Goal: Navigation & Orientation: Find specific page/section

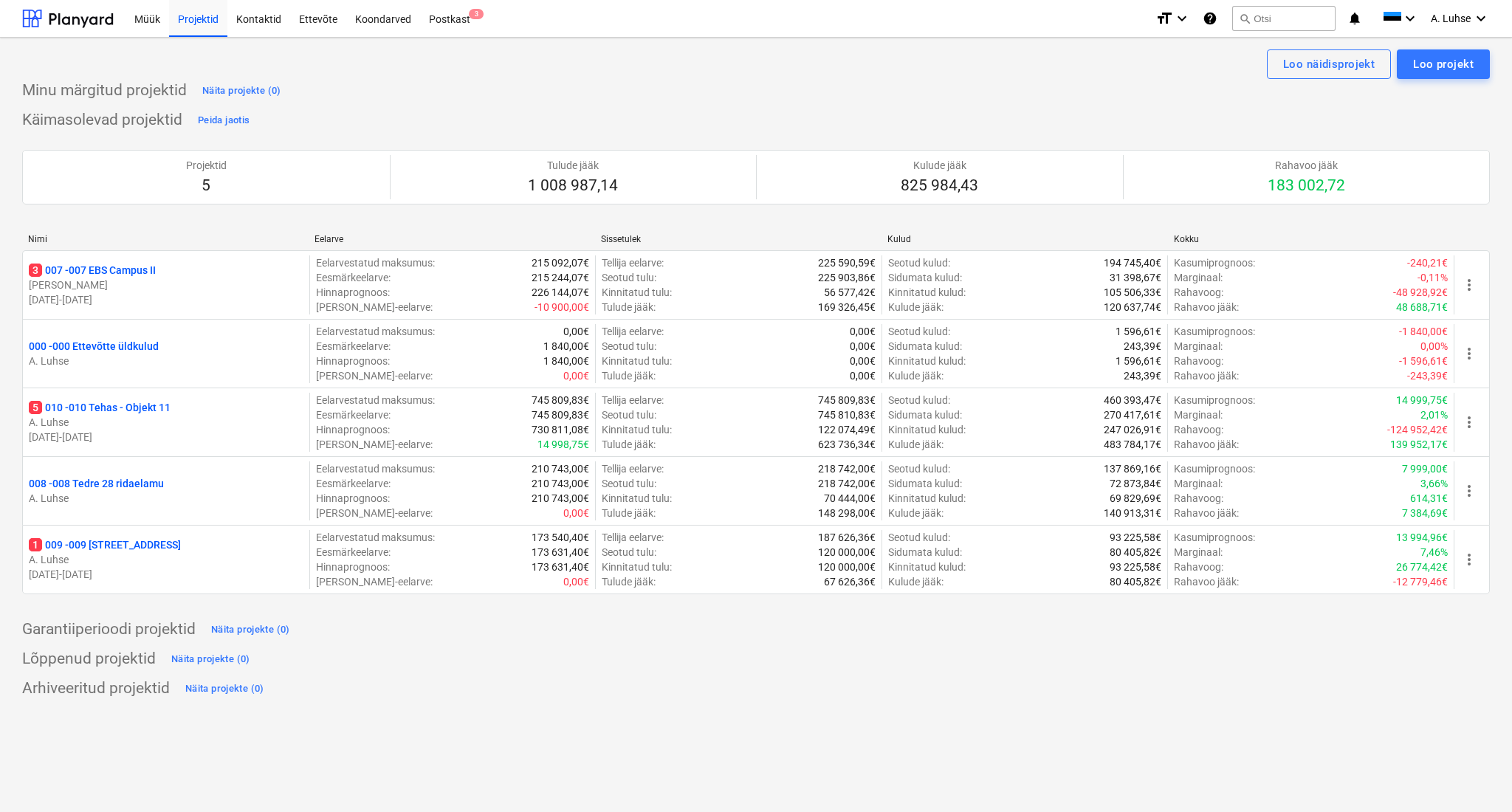
click at [933, 115] on div "Käimasolevad projektid Peida jaotis Projektid 5 Tulude jääk 1 008 987,14 Kulude…" at bounding box center [756, 360] width 1467 height 504
click at [1117, 117] on div "Käimasolevad projektid Peida jaotis Projektid 5 Tulude jääk 1 008 987,14 Kulude…" at bounding box center [756, 360] width 1467 height 504
click at [450, 17] on div "Postkast 3" at bounding box center [449, 18] width 59 height 37
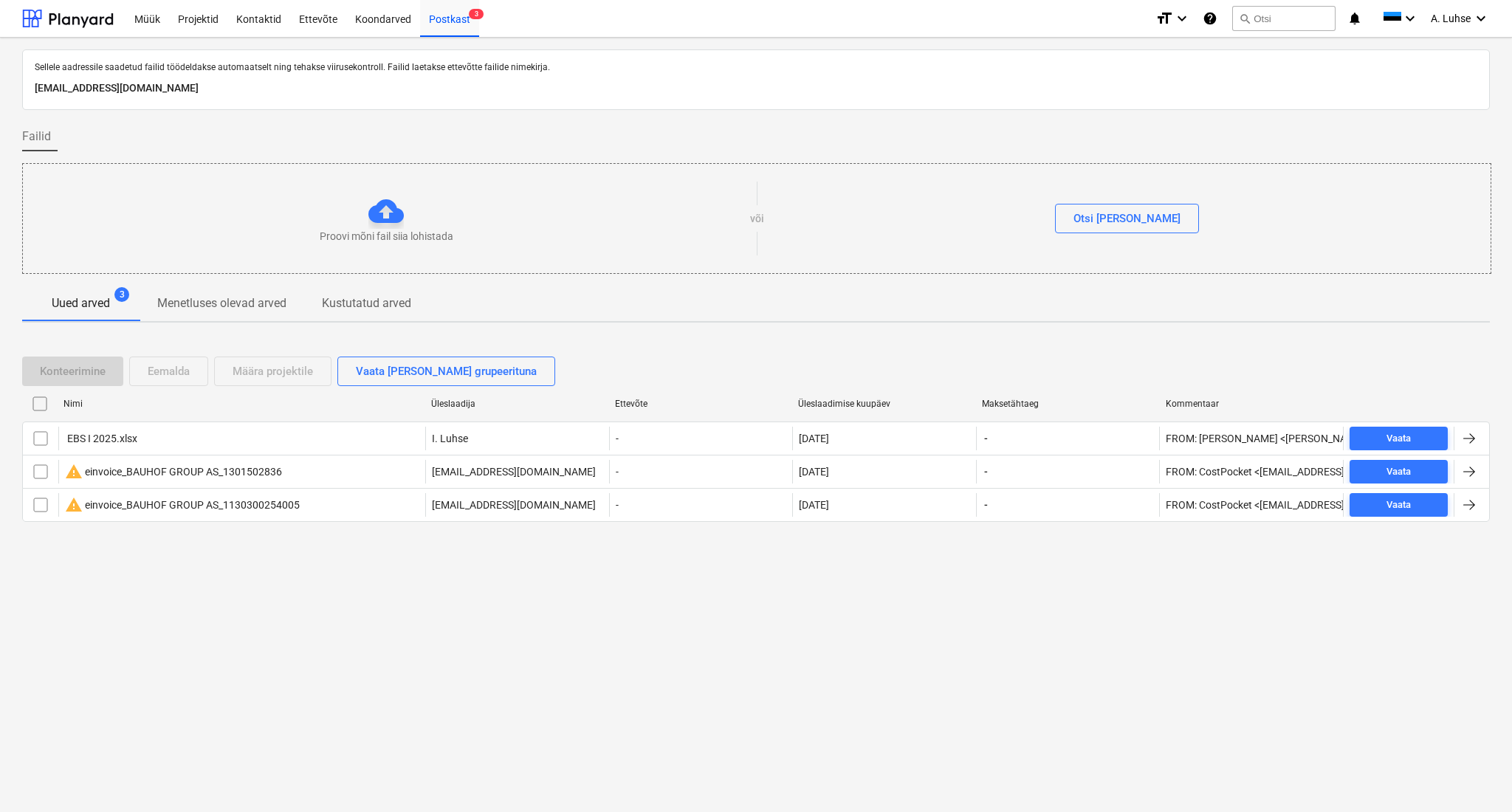
click at [495, 630] on div "Sellele aadressile saadetud failid töödeldakse automaatselt ning tehakse viirus…" at bounding box center [756, 425] width 1512 height 775
click at [65, 29] on div at bounding box center [68, 19] width 92 height 37
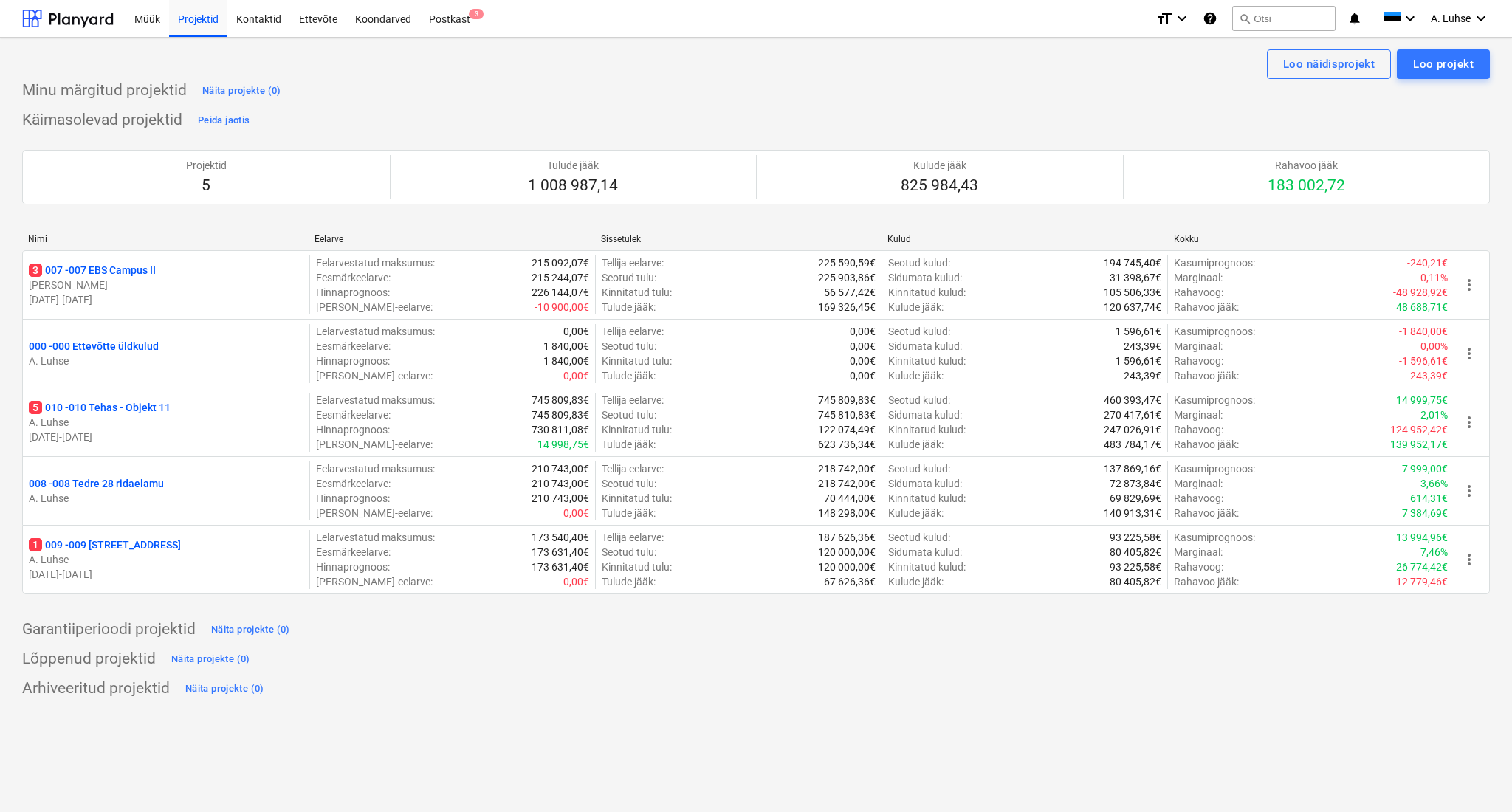
click at [414, 84] on div "Minu märgitud projektid Näita projekte (0)" at bounding box center [756, 91] width 1467 height 23
click at [787, 125] on div "Käimasolevad projektid Peida jaotis Projektid 5 Tulude jääk 1 008 987,14 Kulude…" at bounding box center [756, 360] width 1467 height 504
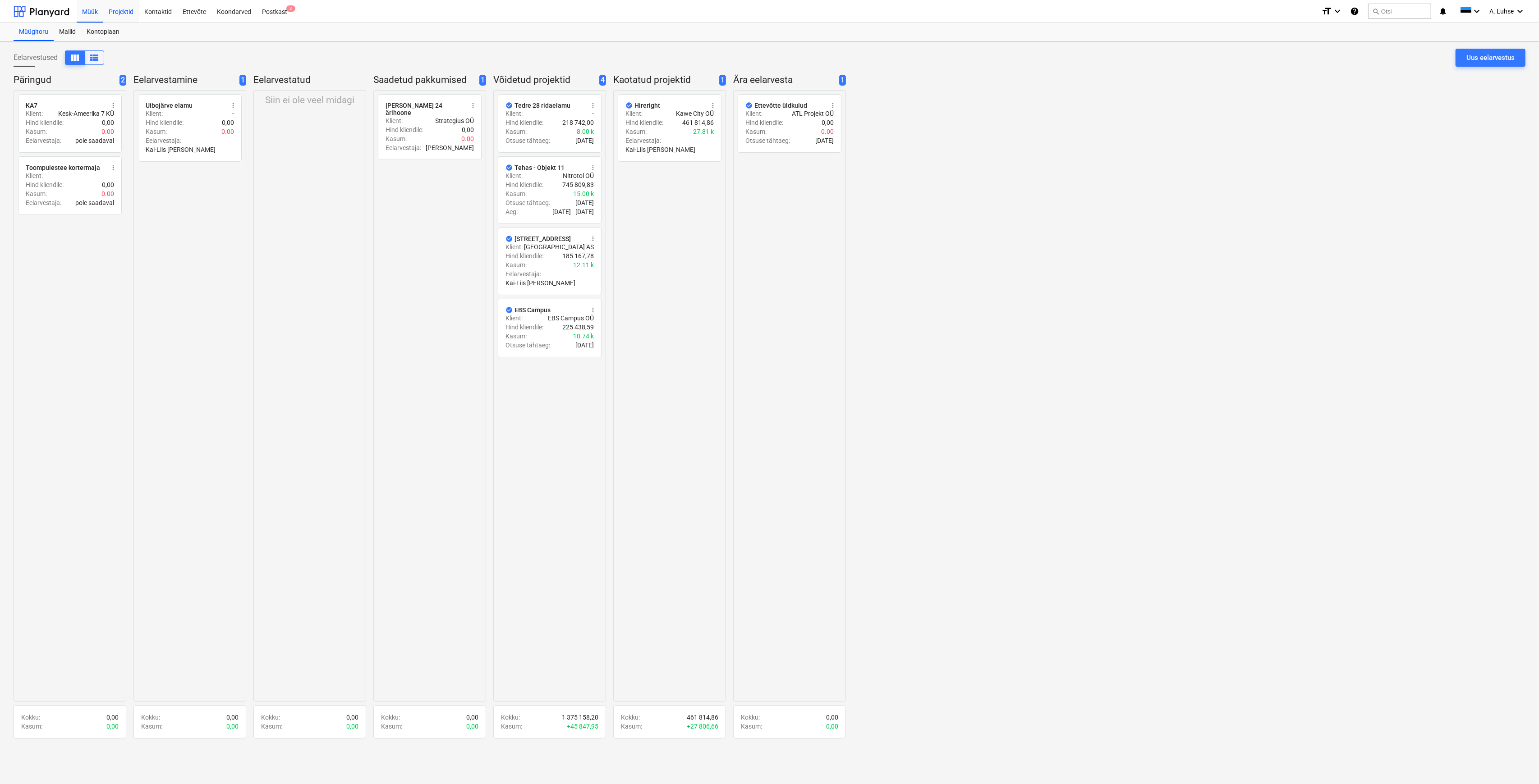
click at [130, 5] on div "Projektid" at bounding box center [121, 11] width 36 height 23
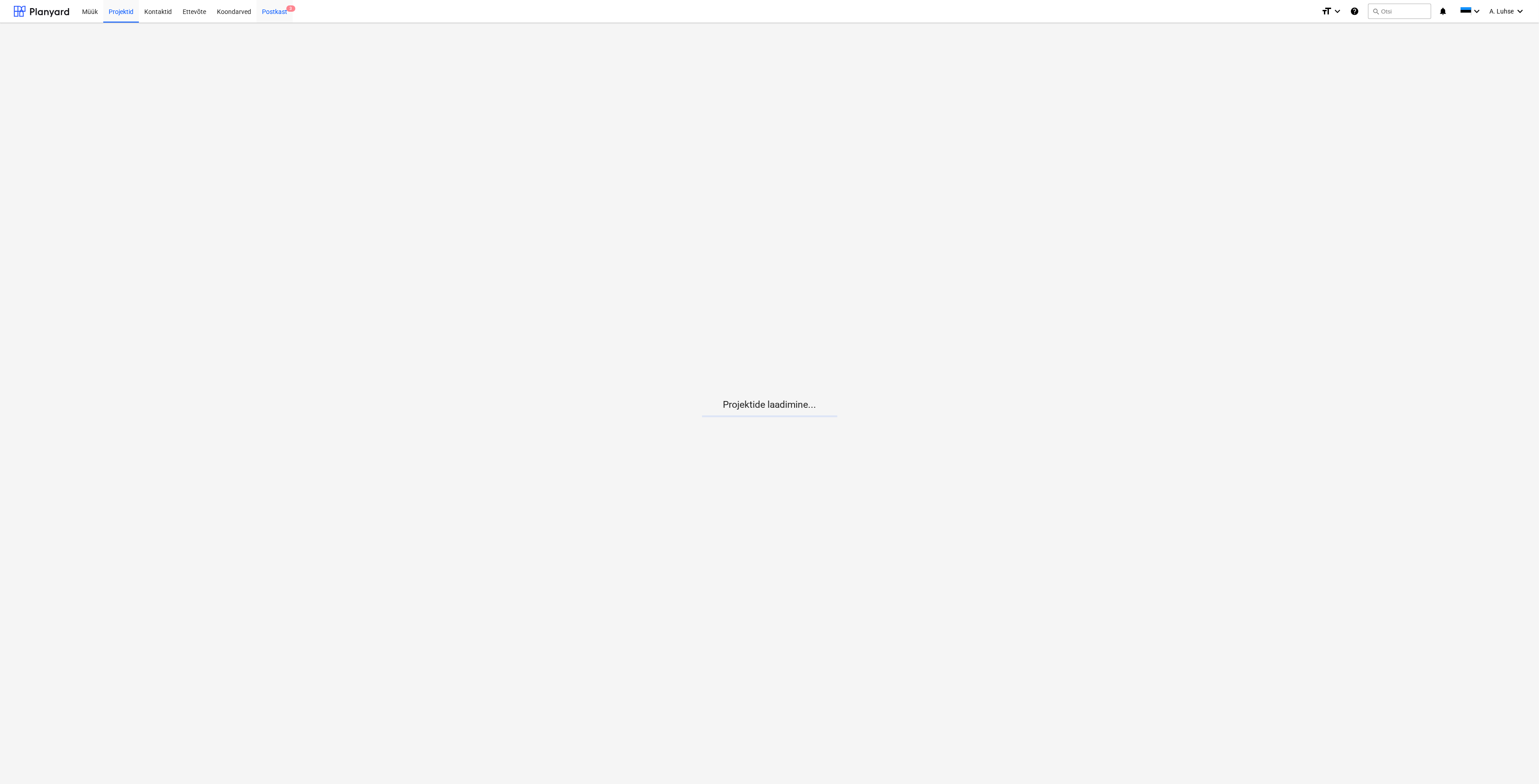
click at [271, 8] on div "Postkast 3" at bounding box center [274, 11] width 36 height 23
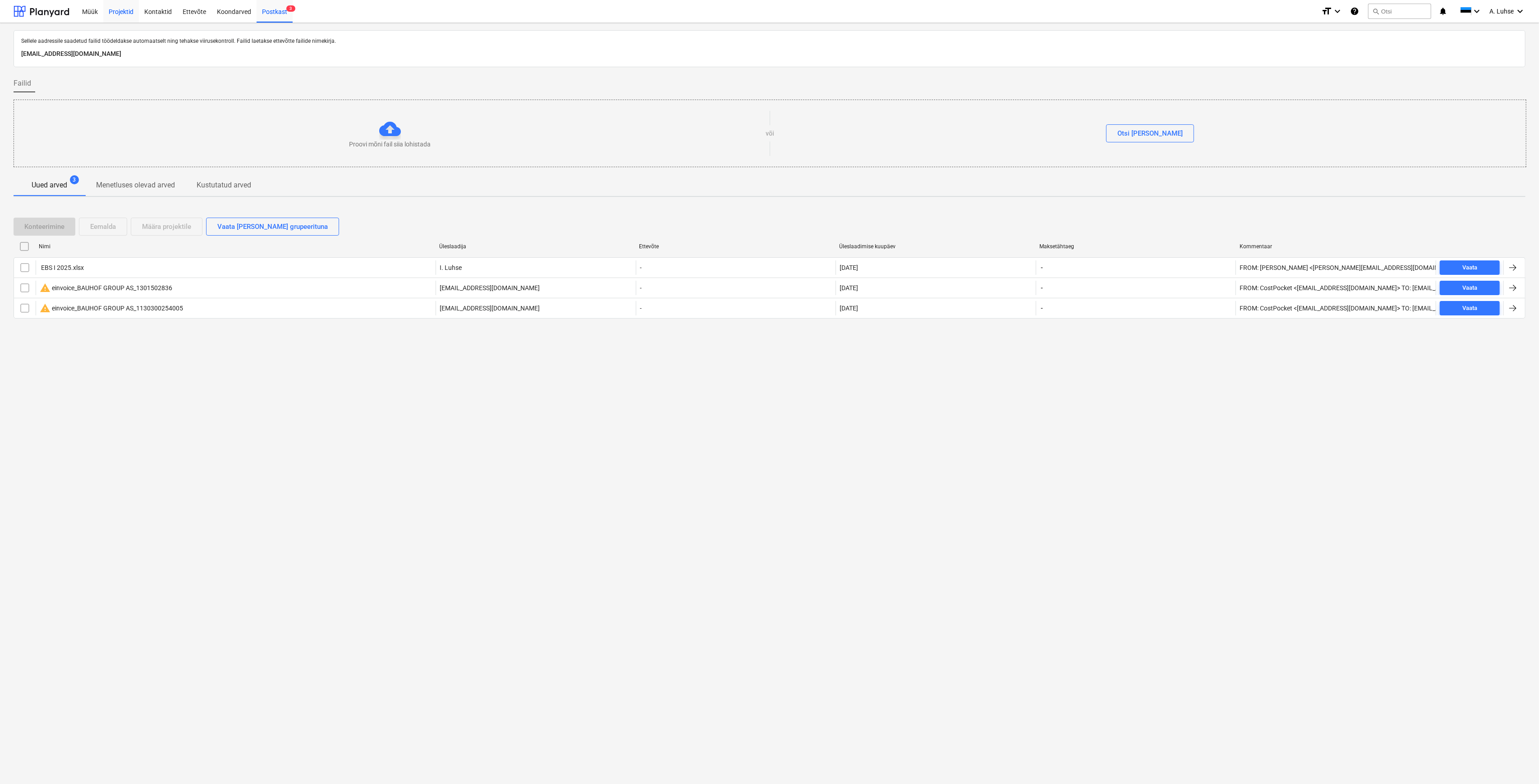
click at [121, 9] on div "Projektid" at bounding box center [121, 11] width 36 height 23
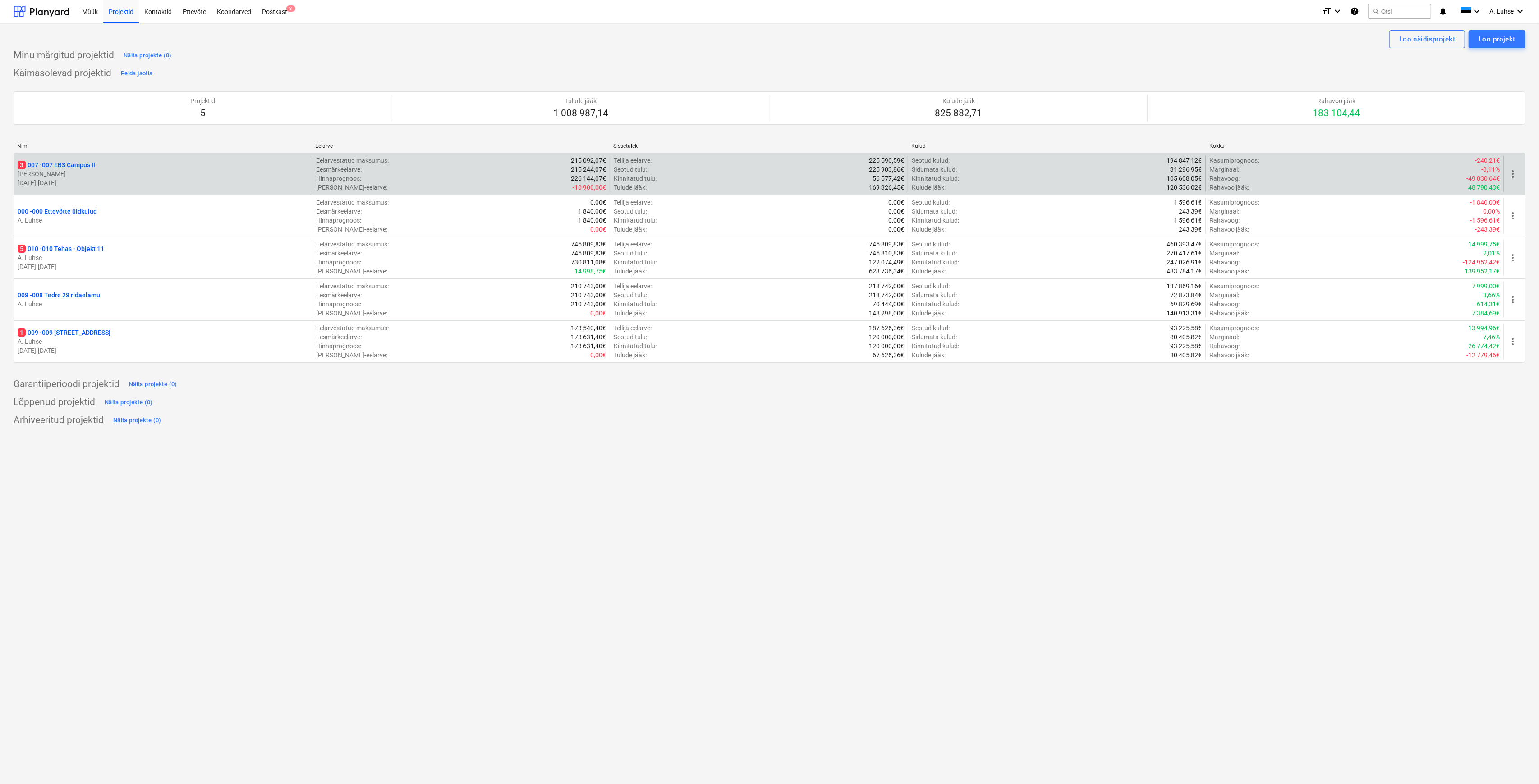
click at [162, 167] on div "3 007 - 007 EBS Campus II" at bounding box center [163, 165] width 291 height 9
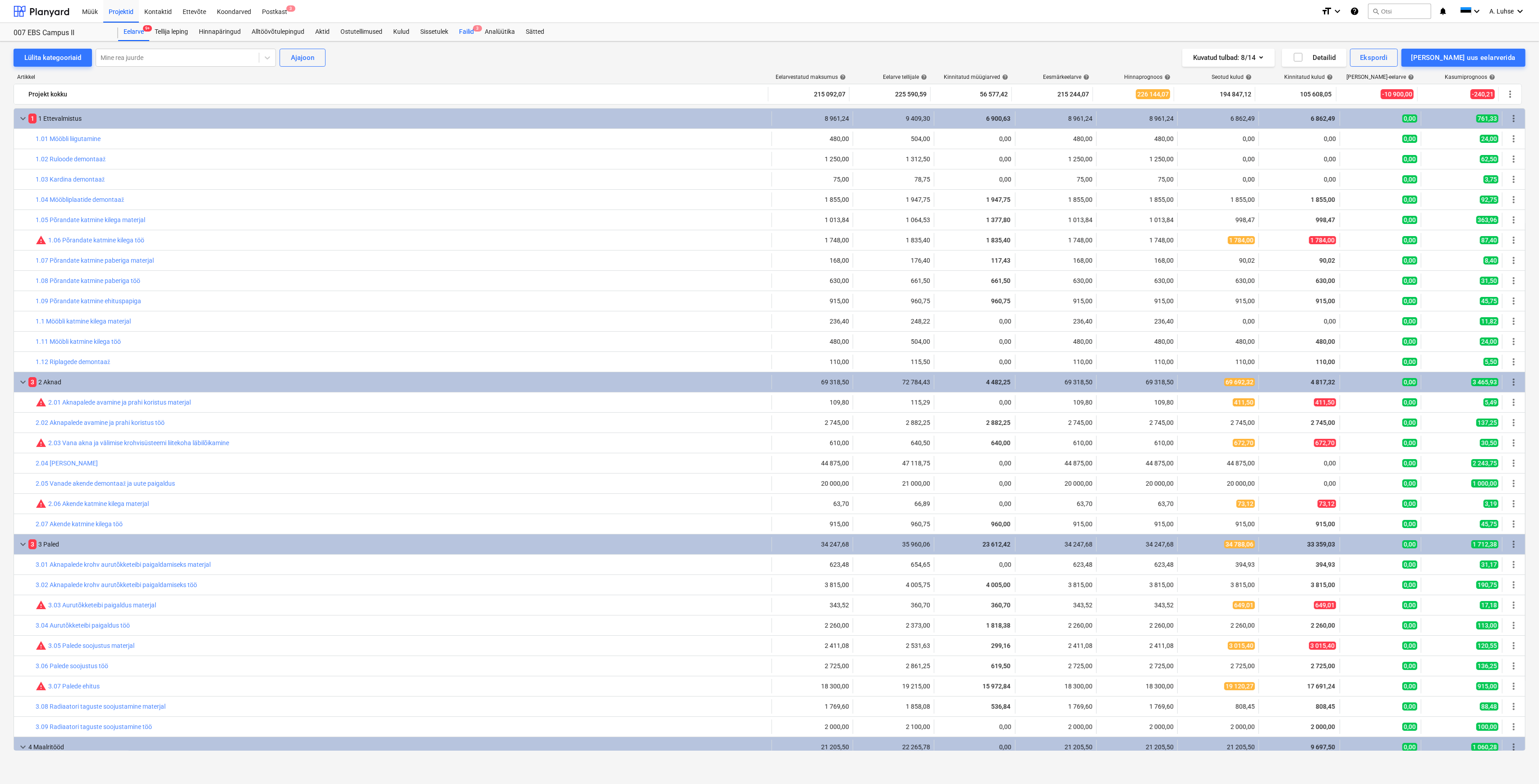
click at [473, 30] on div "Failid 3" at bounding box center [466, 32] width 26 height 18
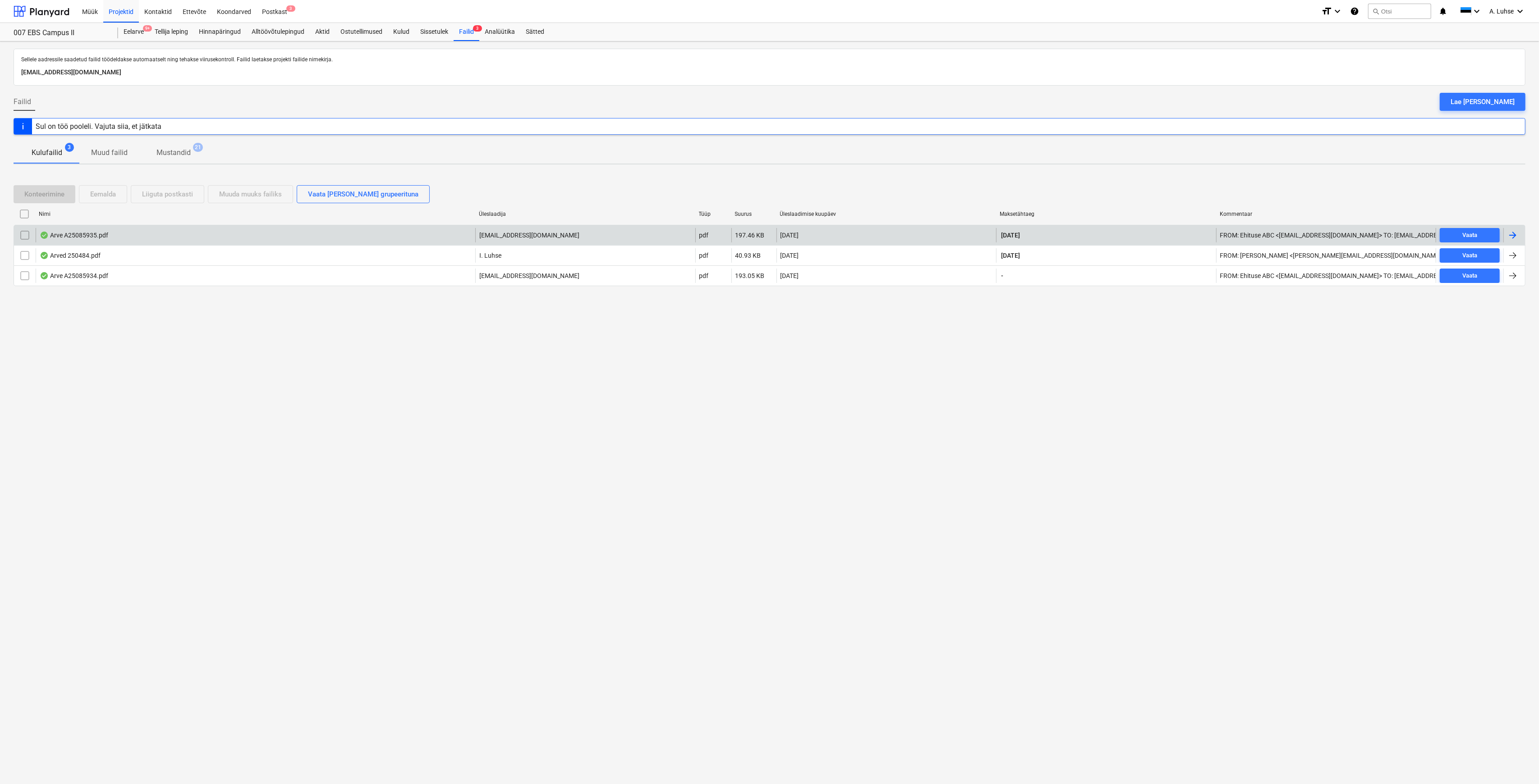
click at [277, 243] on div "Arve A25085935.pdf optimera@optimera.ee pdf 197.46 KB 12.08.2025 31.08.2025 FRO…" at bounding box center [770, 235] width 1512 height 20
click at [115, 235] on div "Arve A25085935.pdf" at bounding box center [256, 235] width 440 height 14
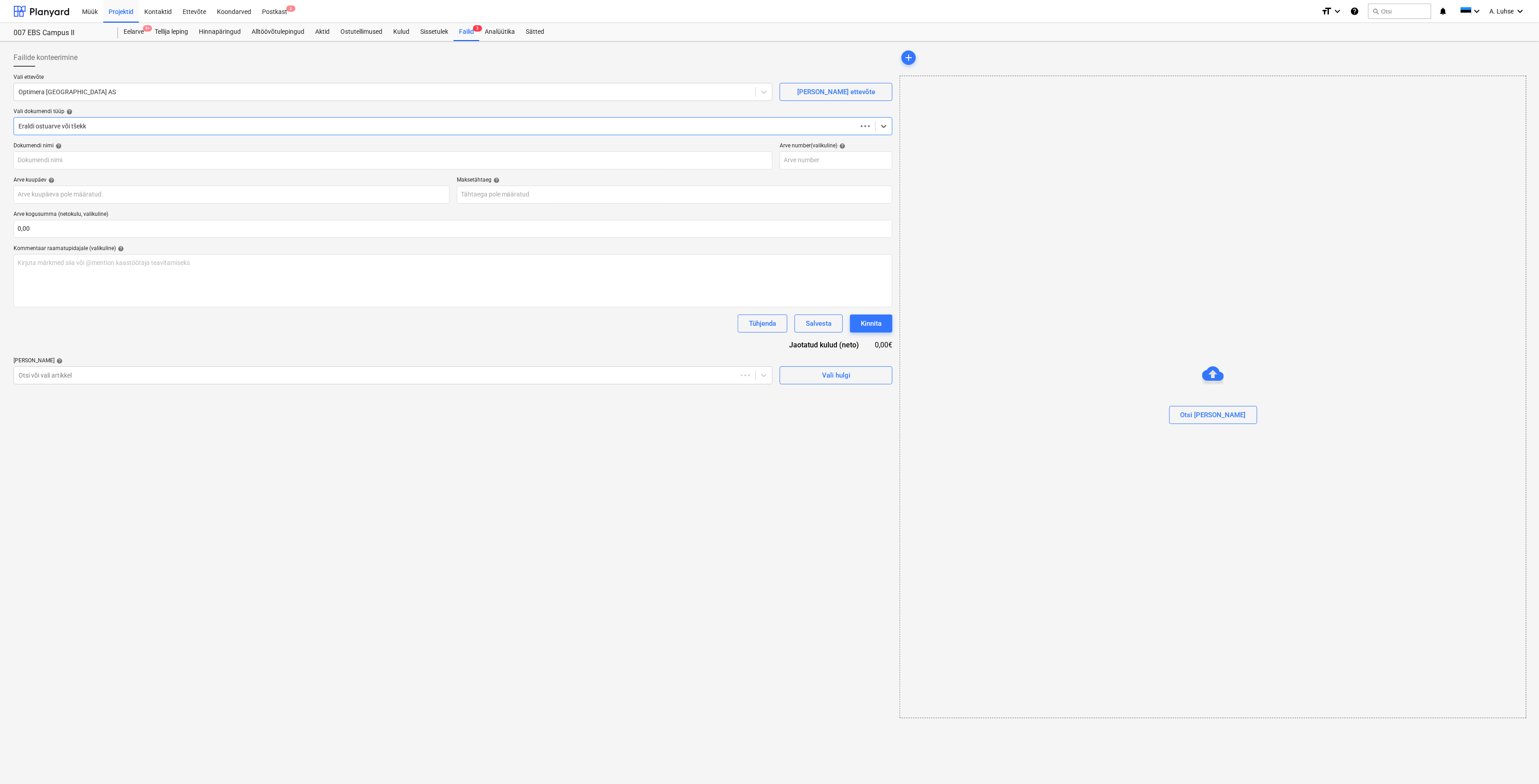
type input "Arve A25085935.pdf"
type input "10 Aug 2025"
type input "31 Aug 2025"
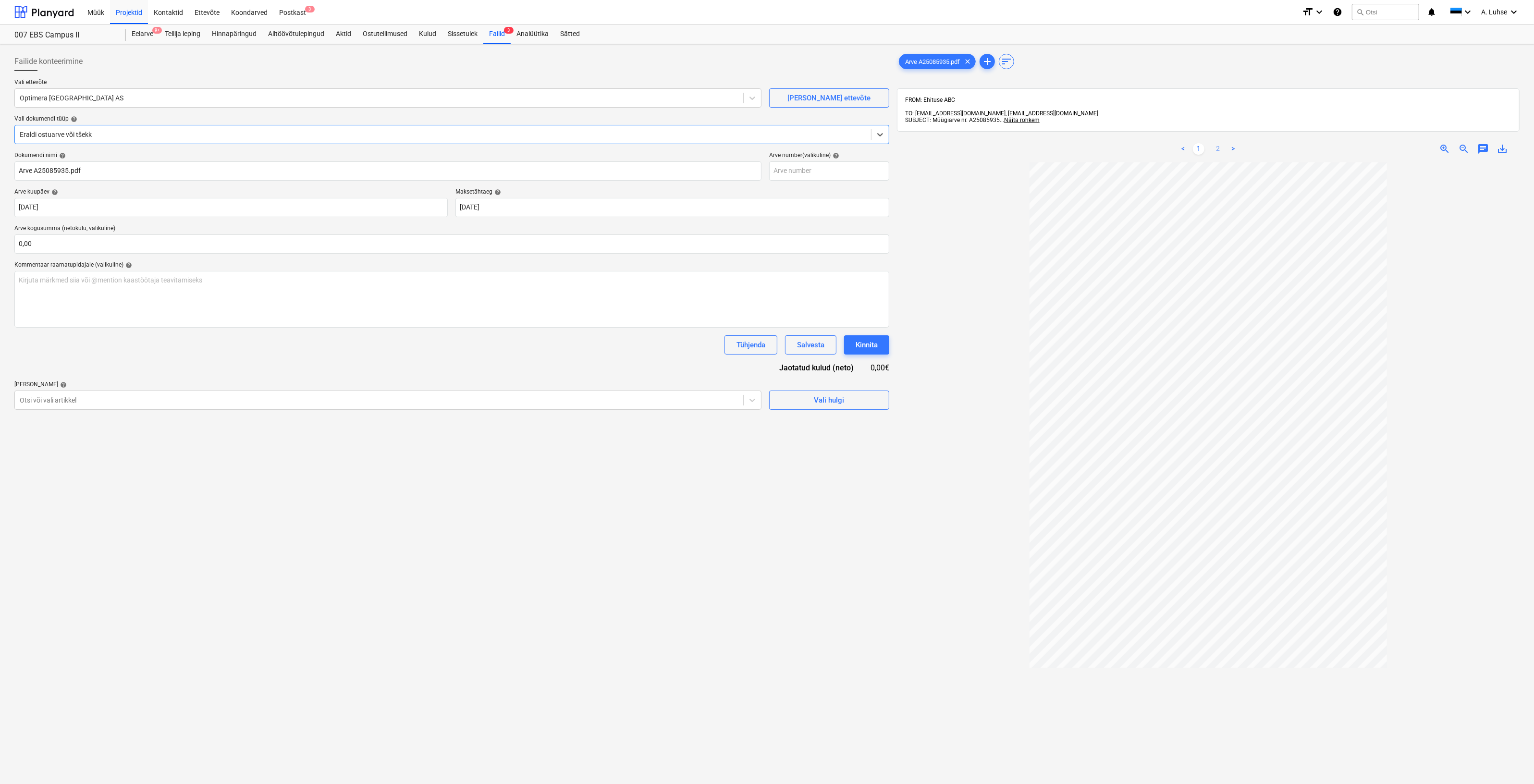
click at [1220, 146] on link "2" at bounding box center [1218, 149] width 11 height 11
click at [1192, 143] on ul "< 1 2 >" at bounding box center [1208, 149] width 202 height 11
click at [1197, 143] on link "1" at bounding box center [1199, 149] width 11 height 11
click at [496, 33] on div "Failid 3" at bounding box center [496, 34] width 27 height 19
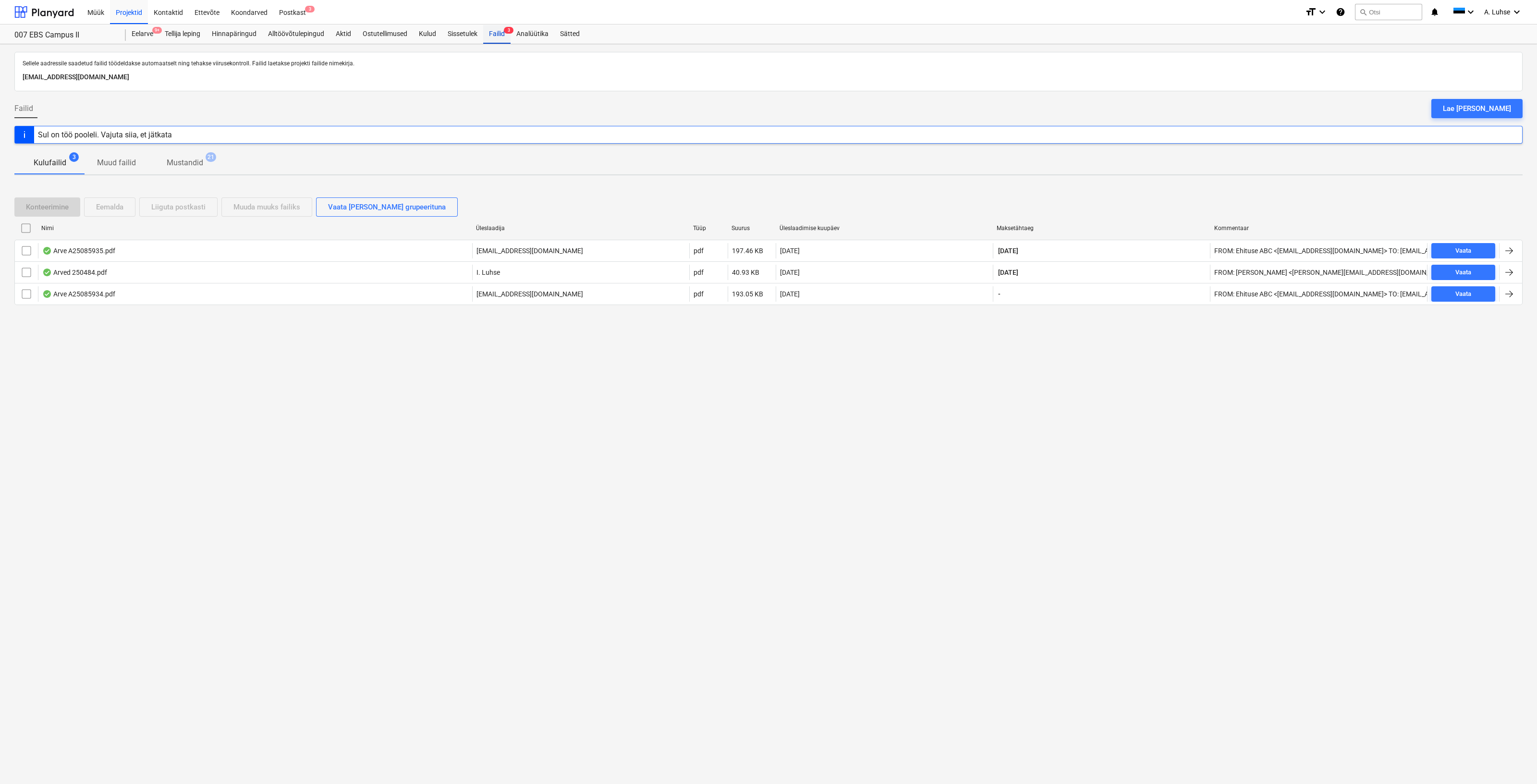
click at [496, 33] on div "Failid 3" at bounding box center [496, 34] width 27 height 19
click at [533, 35] on div "Analüütika" at bounding box center [532, 34] width 44 height 19
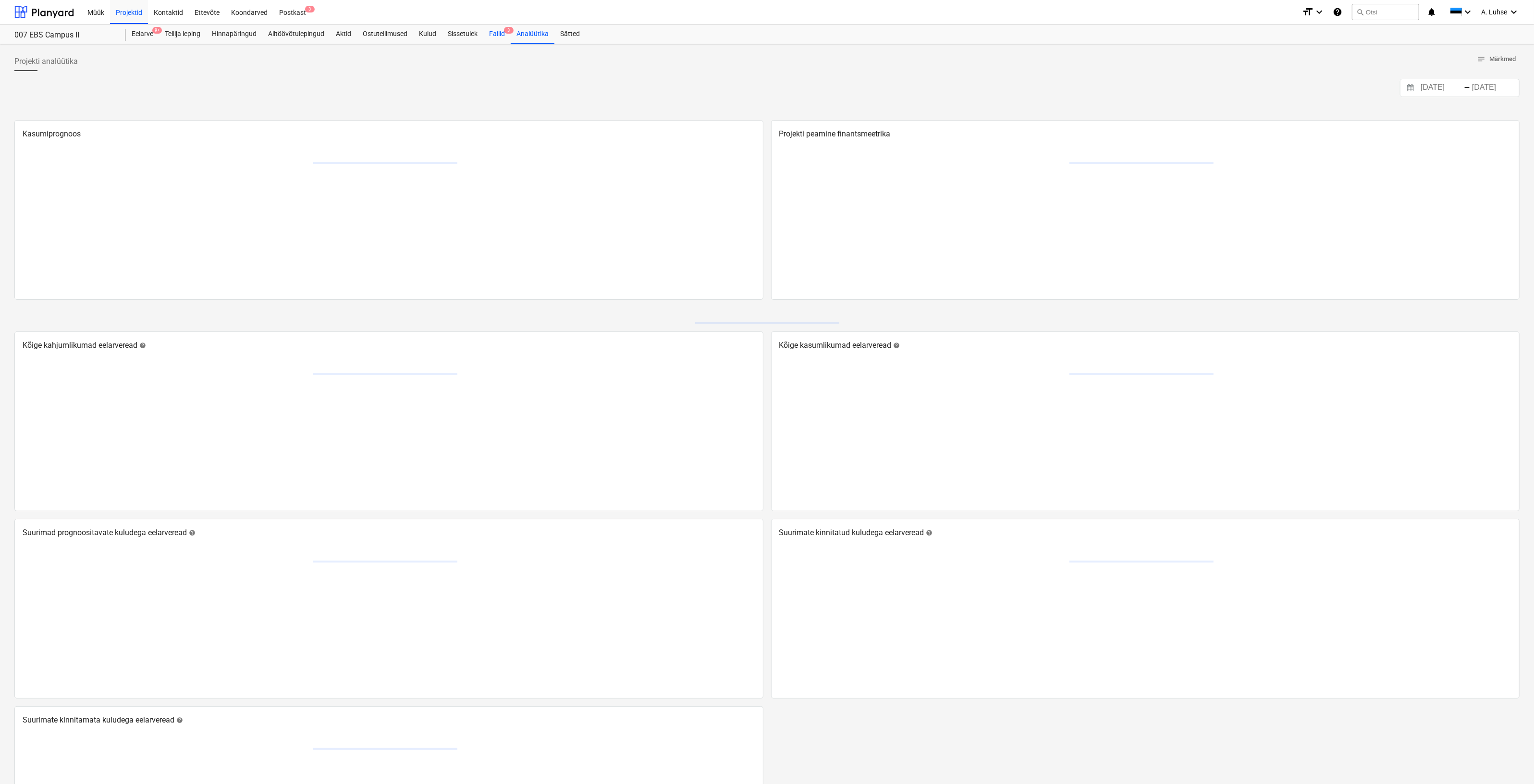
click at [502, 34] on div "Failid 3" at bounding box center [496, 34] width 27 height 19
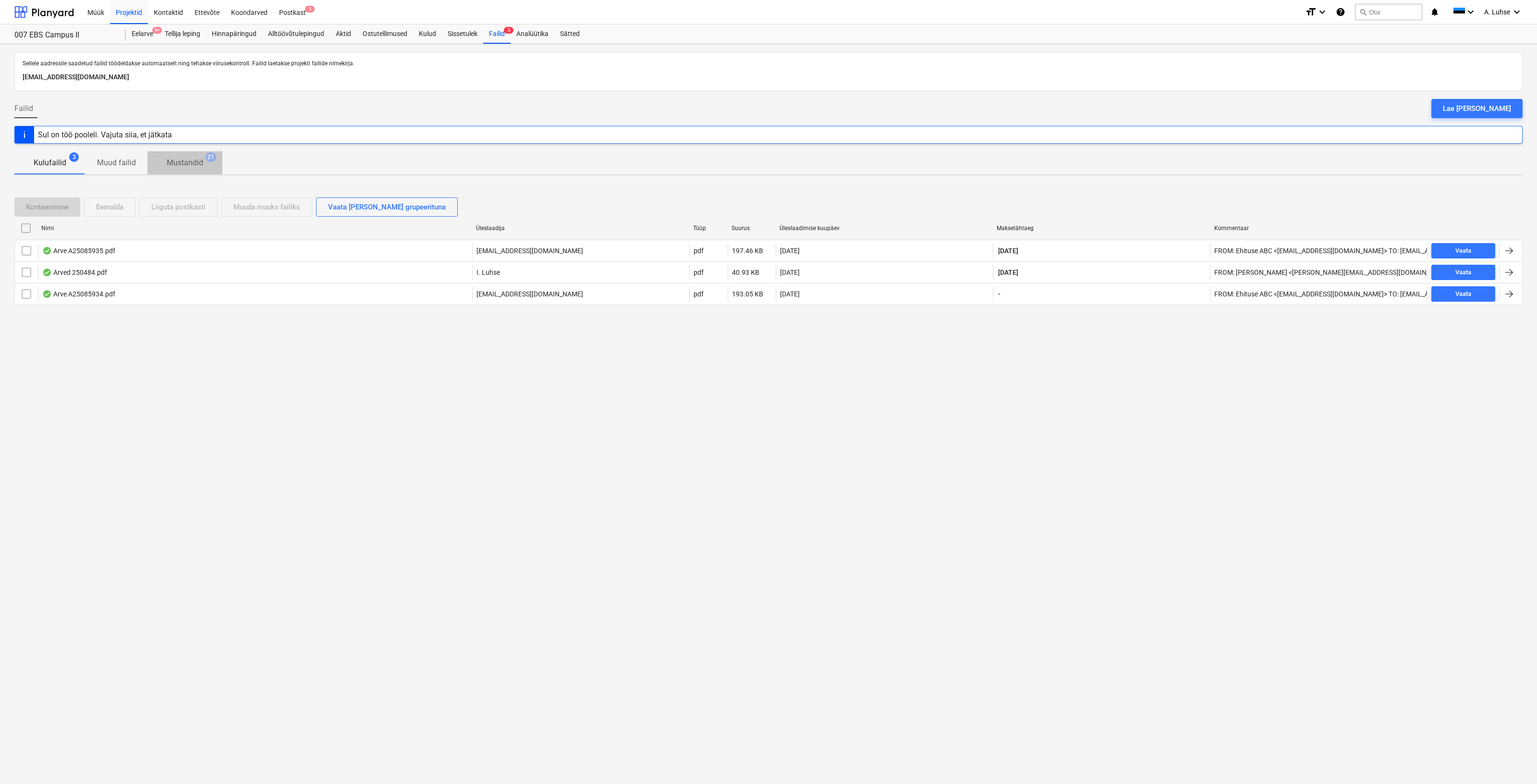
click at [172, 162] on p "Mustandid" at bounding box center [185, 163] width 36 height 11
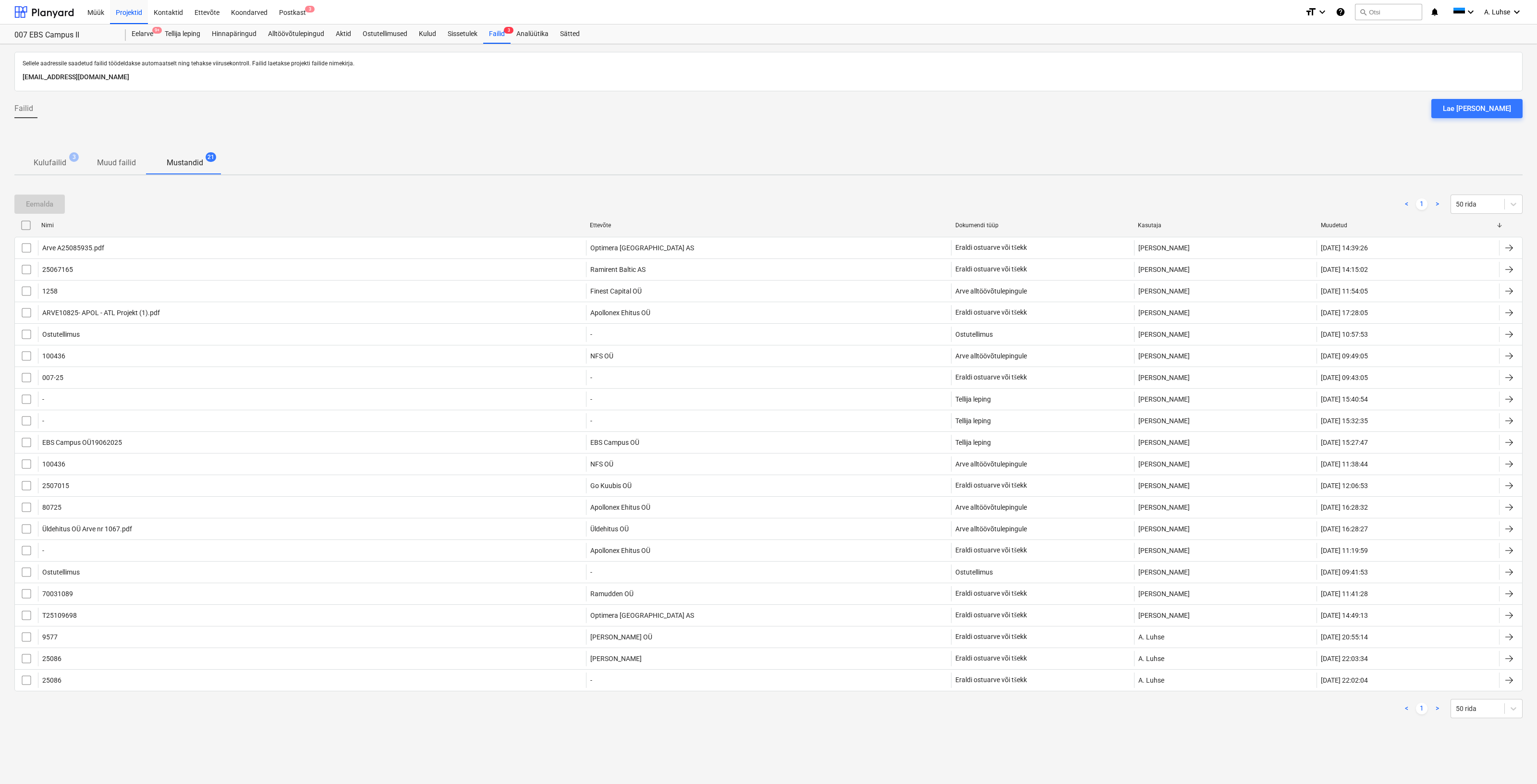
click at [338, 130] on div at bounding box center [769, 139] width 1508 height 25
click at [139, 34] on div "Eelarve 9+" at bounding box center [143, 34] width 33 height 19
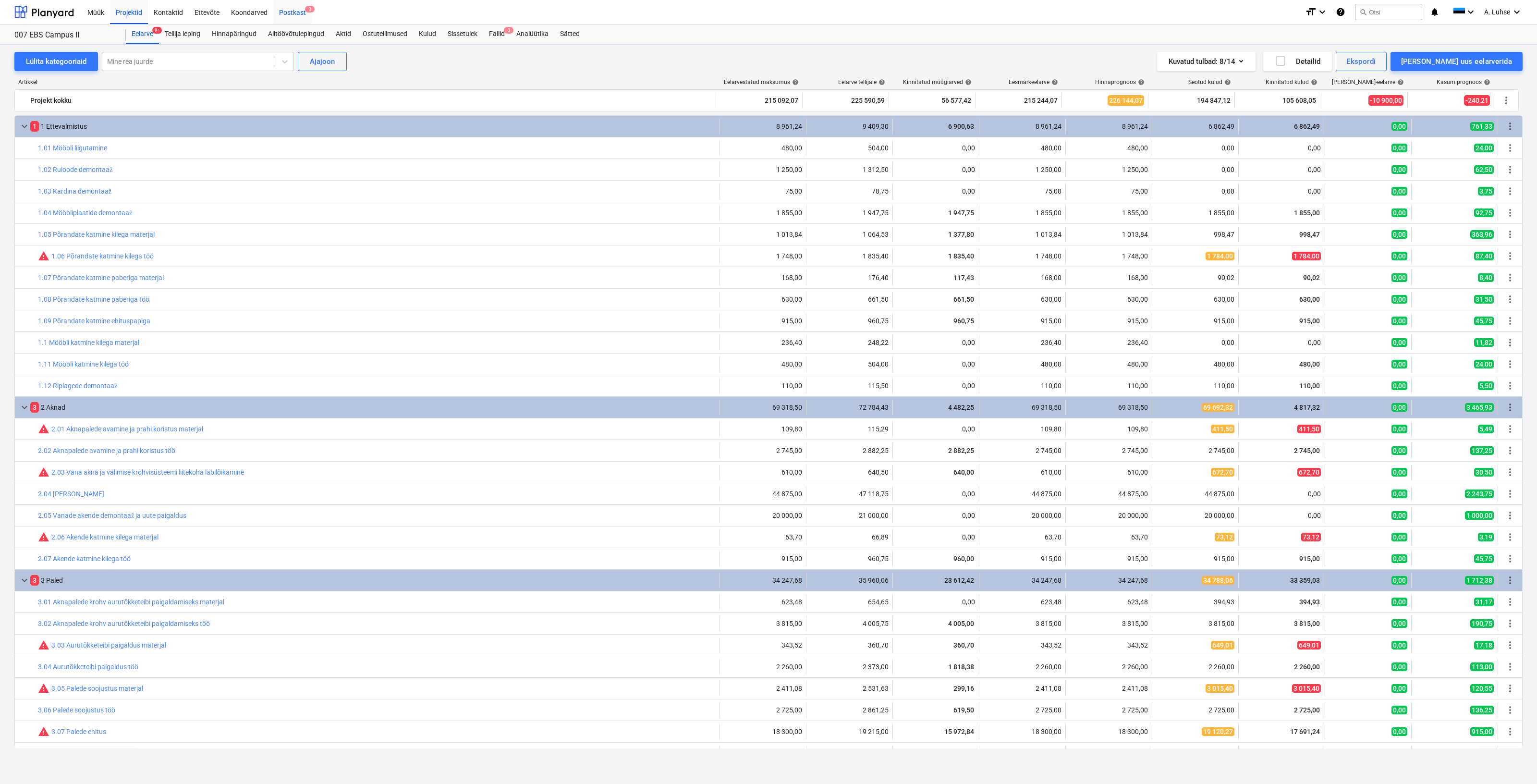
click at [284, 15] on div "Postkast 3" at bounding box center [292, 11] width 38 height 24
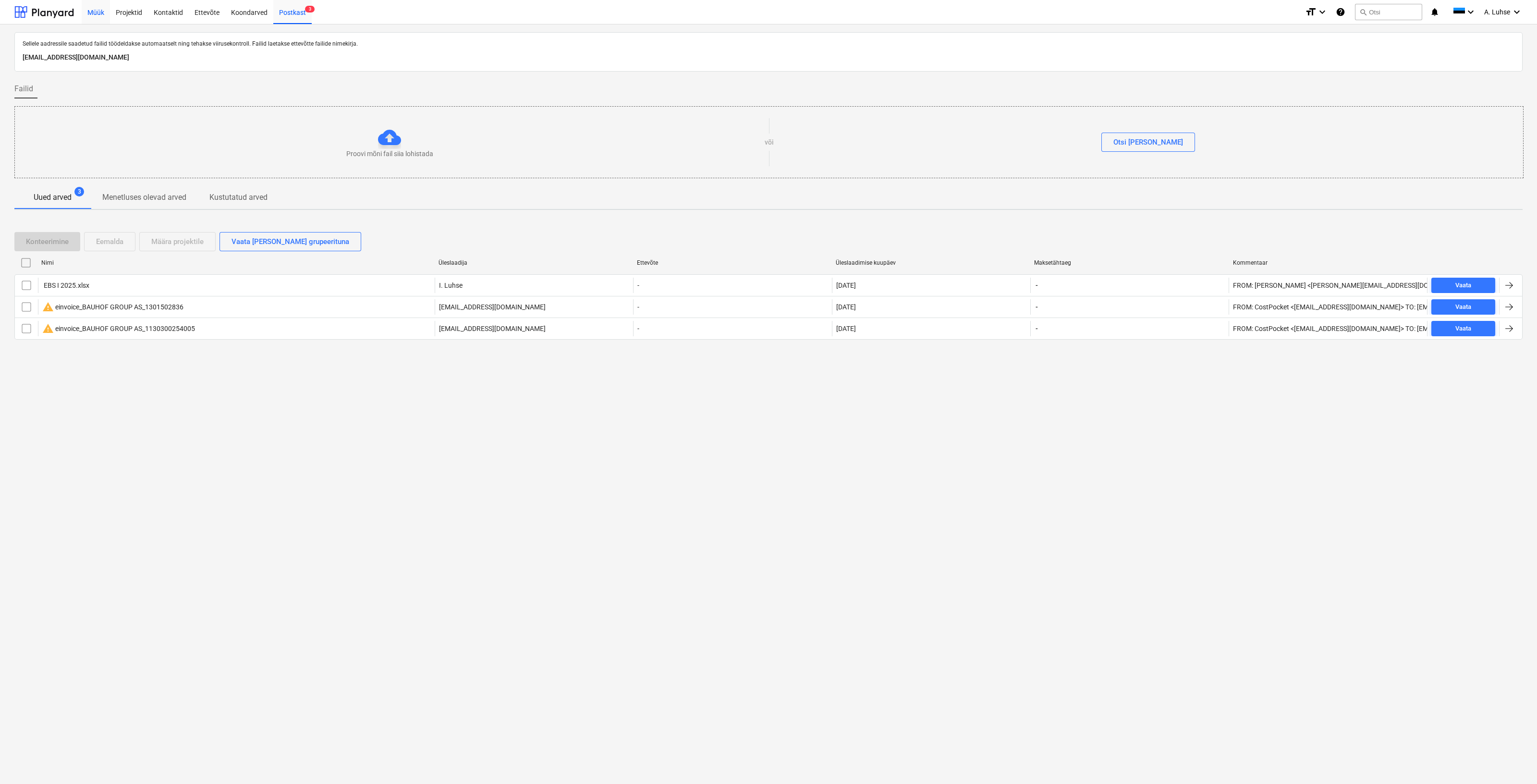
click at [99, 8] on div "Müük" at bounding box center [95, 11] width 29 height 24
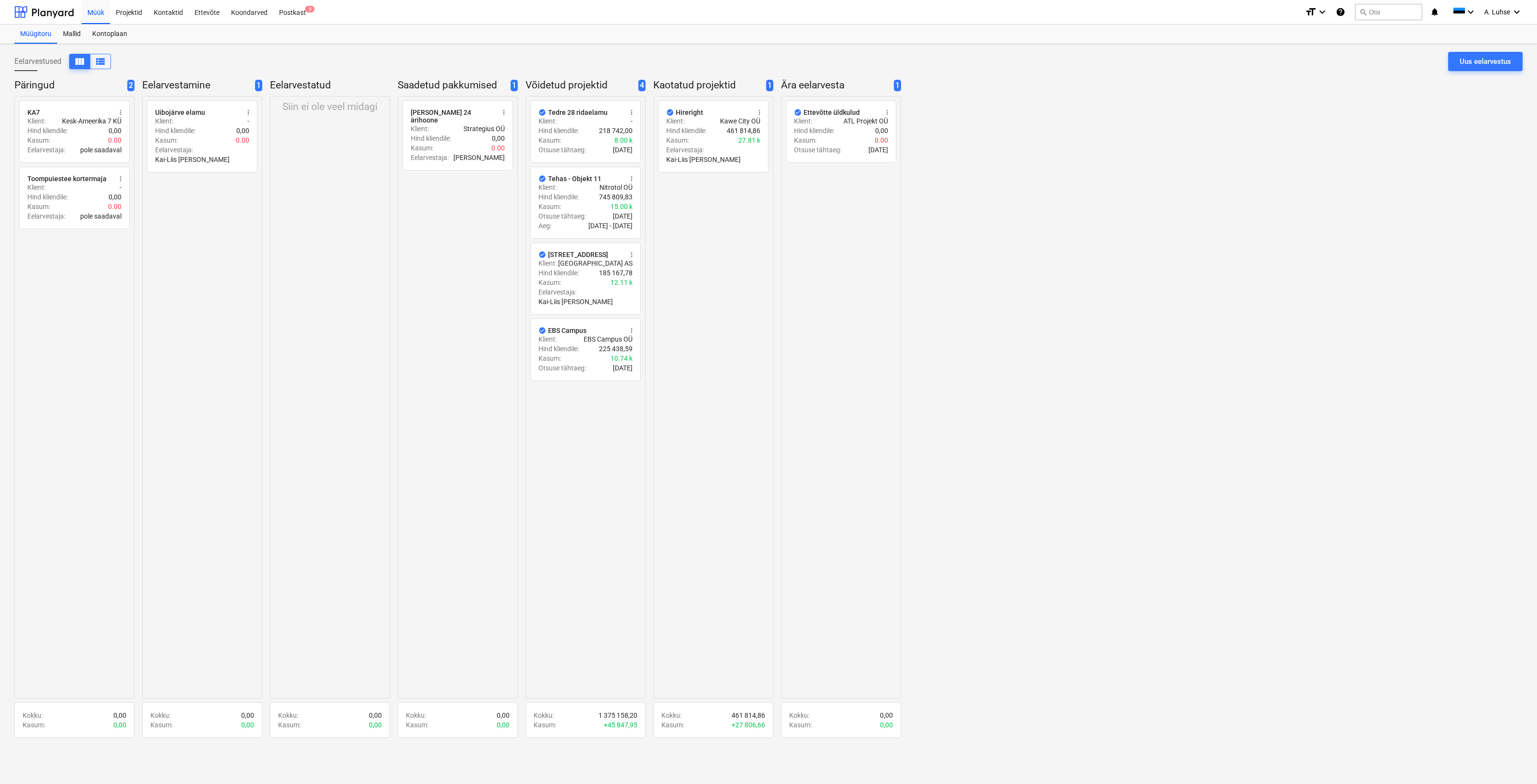
click at [287, 337] on div "Siin ei ole veel midagi" at bounding box center [330, 397] width 120 height 602
click at [291, 10] on div "Postkast 3" at bounding box center [292, 11] width 38 height 24
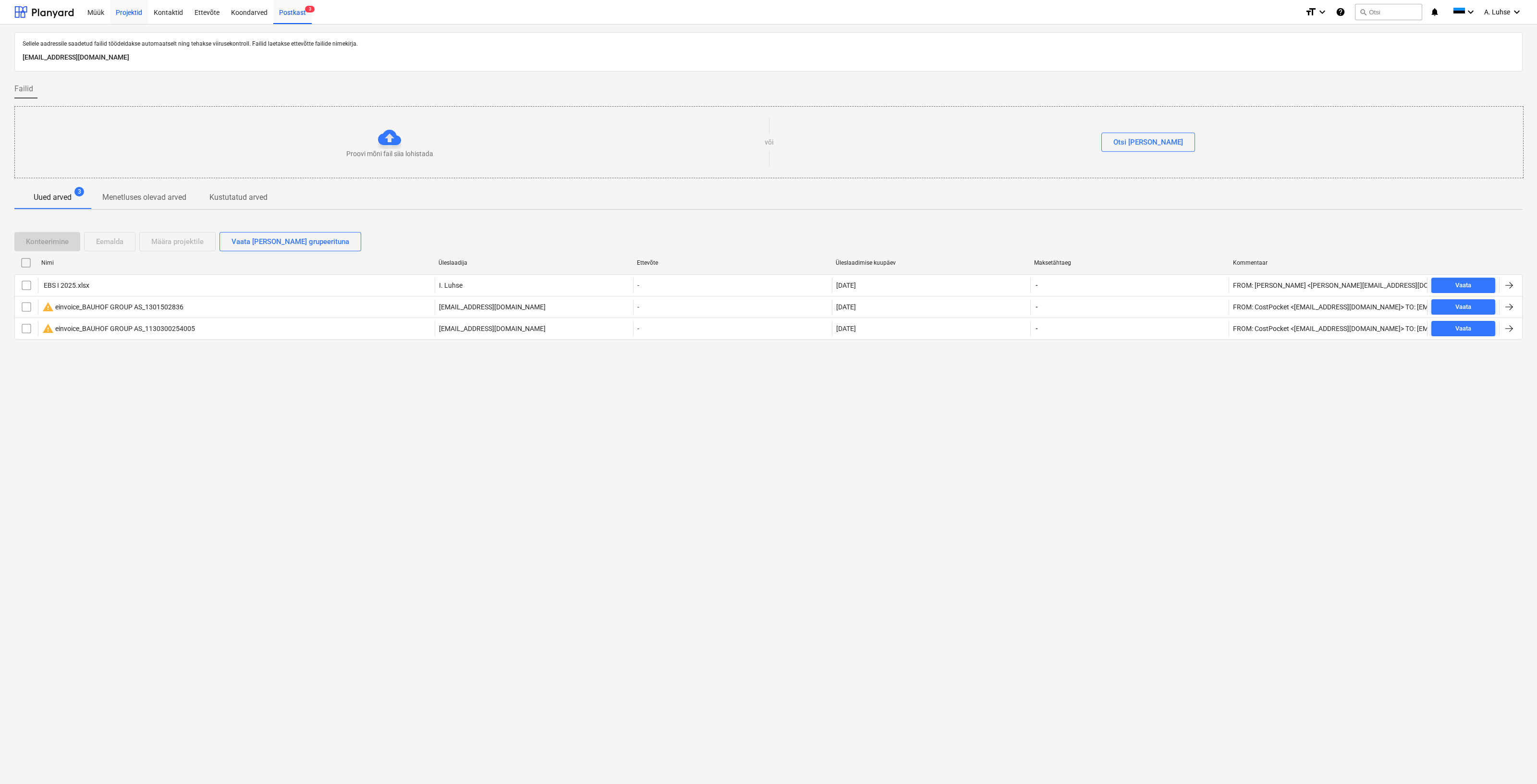
click at [134, 11] on div "Projektid" at bounding box center [129, 11] width 38 height 24
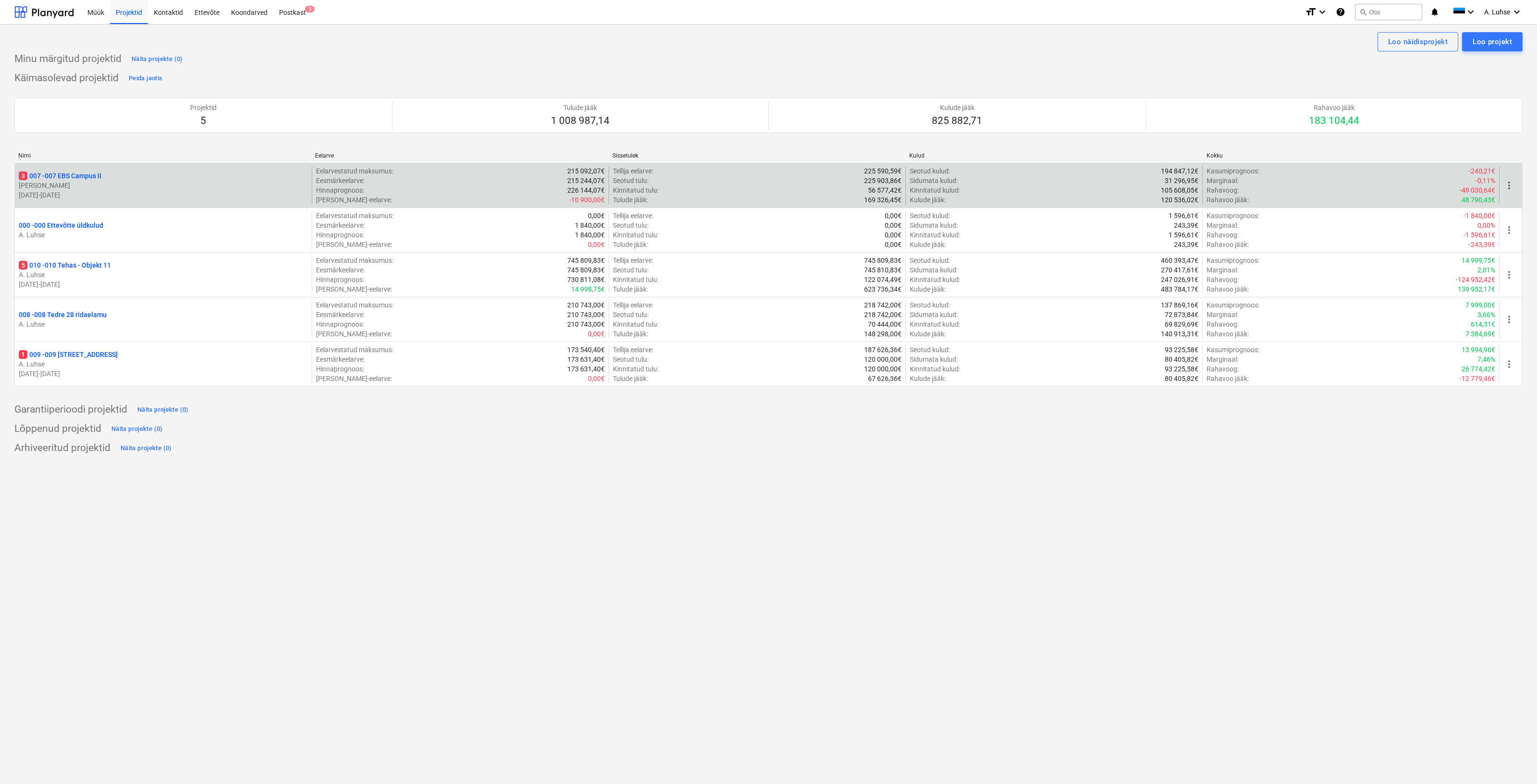
click at [126, 178] on div "3 007 - 007 EBS Campus II" at bounding box center [163, 176] width 289 height 10
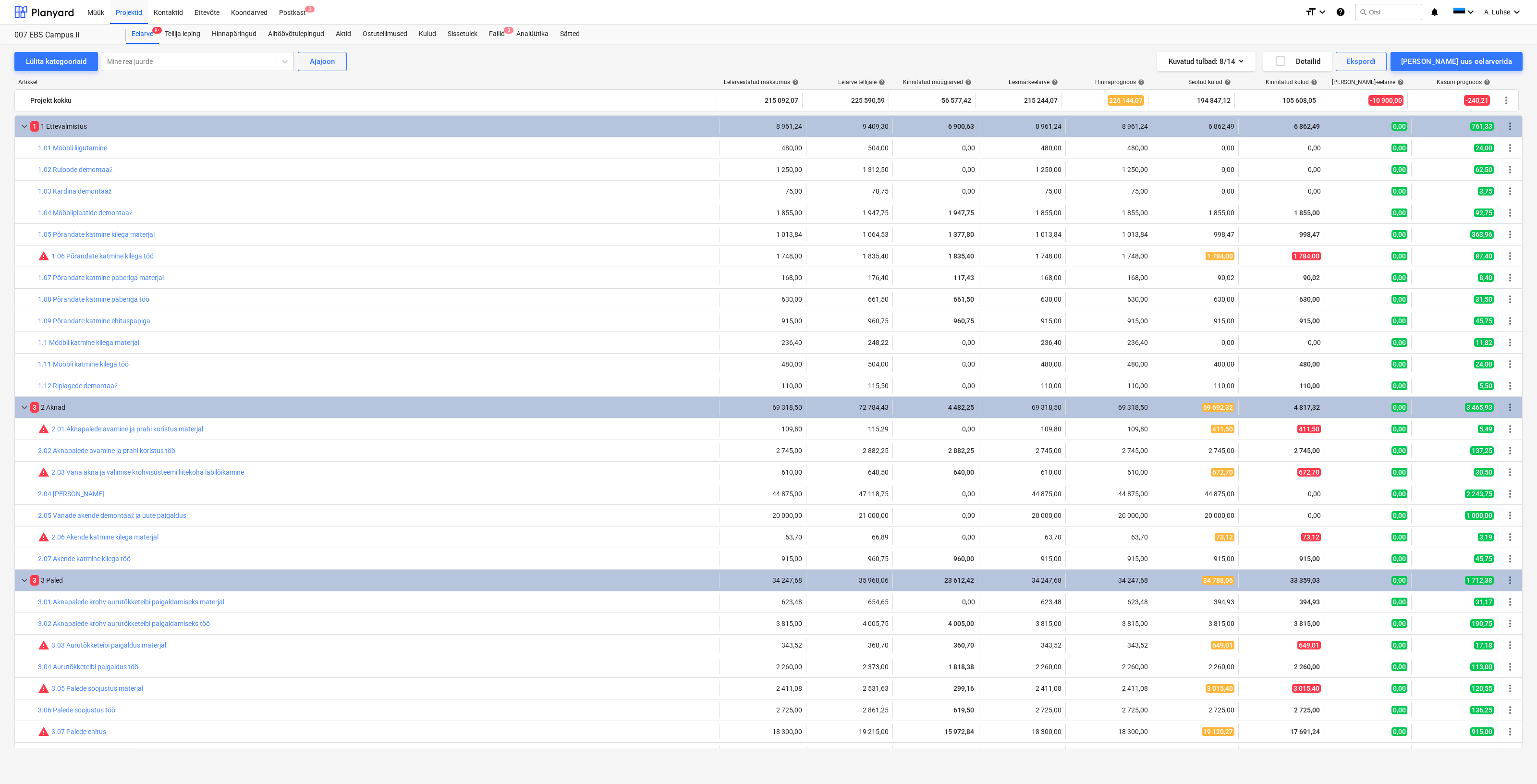
click at [244, 89] on div "Artikkel Eelarvestatud maksumus help Eelarve tellijale help Kinnitatud müügiarv…" at bounding box center [769, 84] width 1508 height 11
click at [292, 10] on div "Postkast 3" at bounding box center [292, 11] width 38 height 24
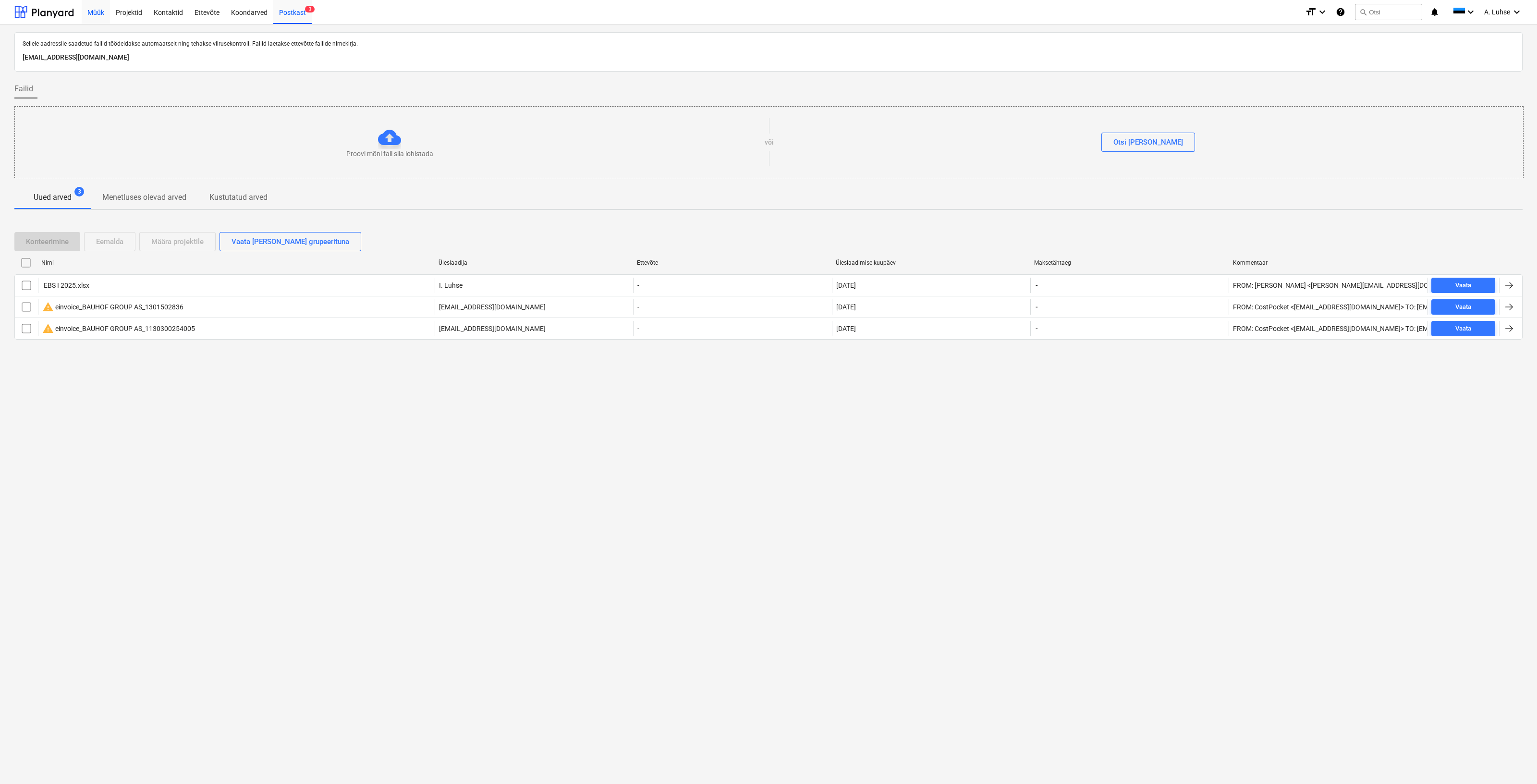
click at [87, 19] on div "Müük" at bounding box center [95, 11] width 29 height 24
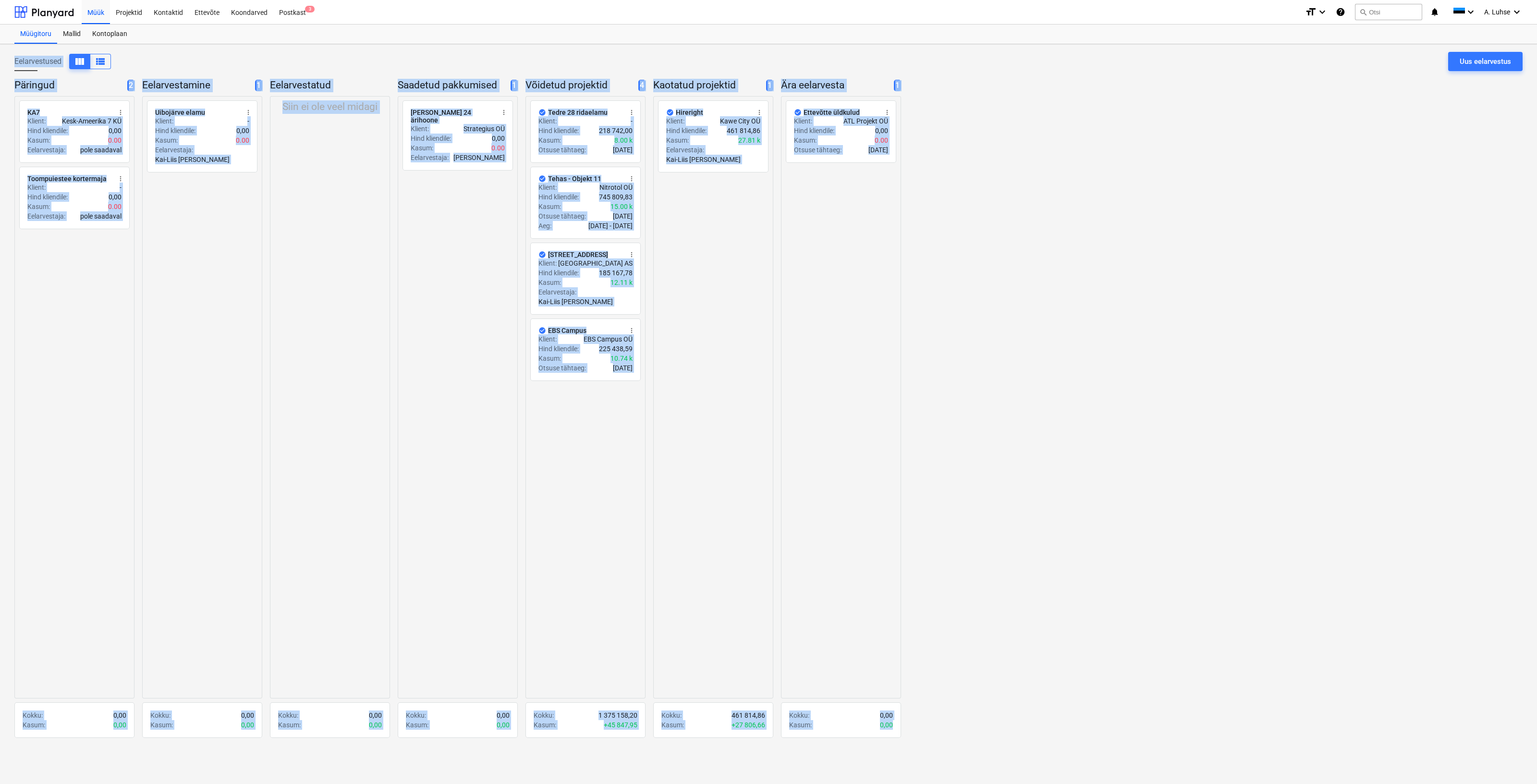
drag, startPoint x: 969, startPoint y: 738, endPoint x: -3, endPoint y: 67, distance: 1181.1
click at [0, 67] on html "Müük Projektid Kontaktid Ettevõte Koondarved Postkast 3 format_size keyboard_ar…" at bounding box center [768, 392] width 1537 height 784
click at [918, 347] on div "Päringud 2 radio_button_unchecked KA7 more_vert Klient : Kesk-Ameerika 7 KÜ Hin…" at bounding box center [769, 409] width 1508 height 661
drag, startPoint x: 951, startPoint y: 734, endPoint x: 51, endPoint y: 17, distance: 1150.7
click at [51, 17] on div "Müük Projektid Kontaktid Ettevõte Koondarved Postkast 3 format_size keyboard_ar…" at bounding box center [768, 392] width 1537 height 784
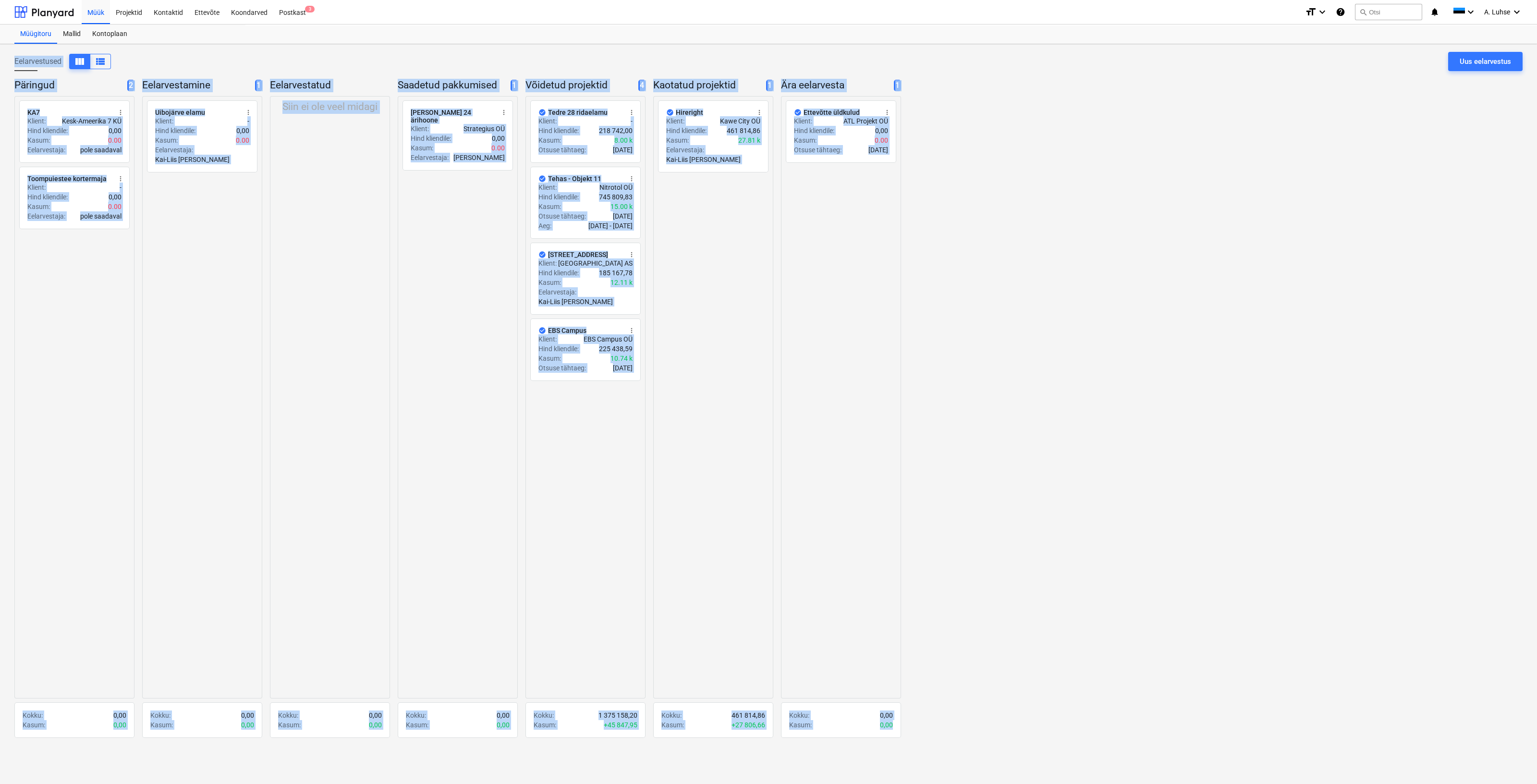
click at [259, 54] on div "Eelarvestused view_column view_list Uus eelarvestus" at bounding box center [769, 66] width 1508 height 27
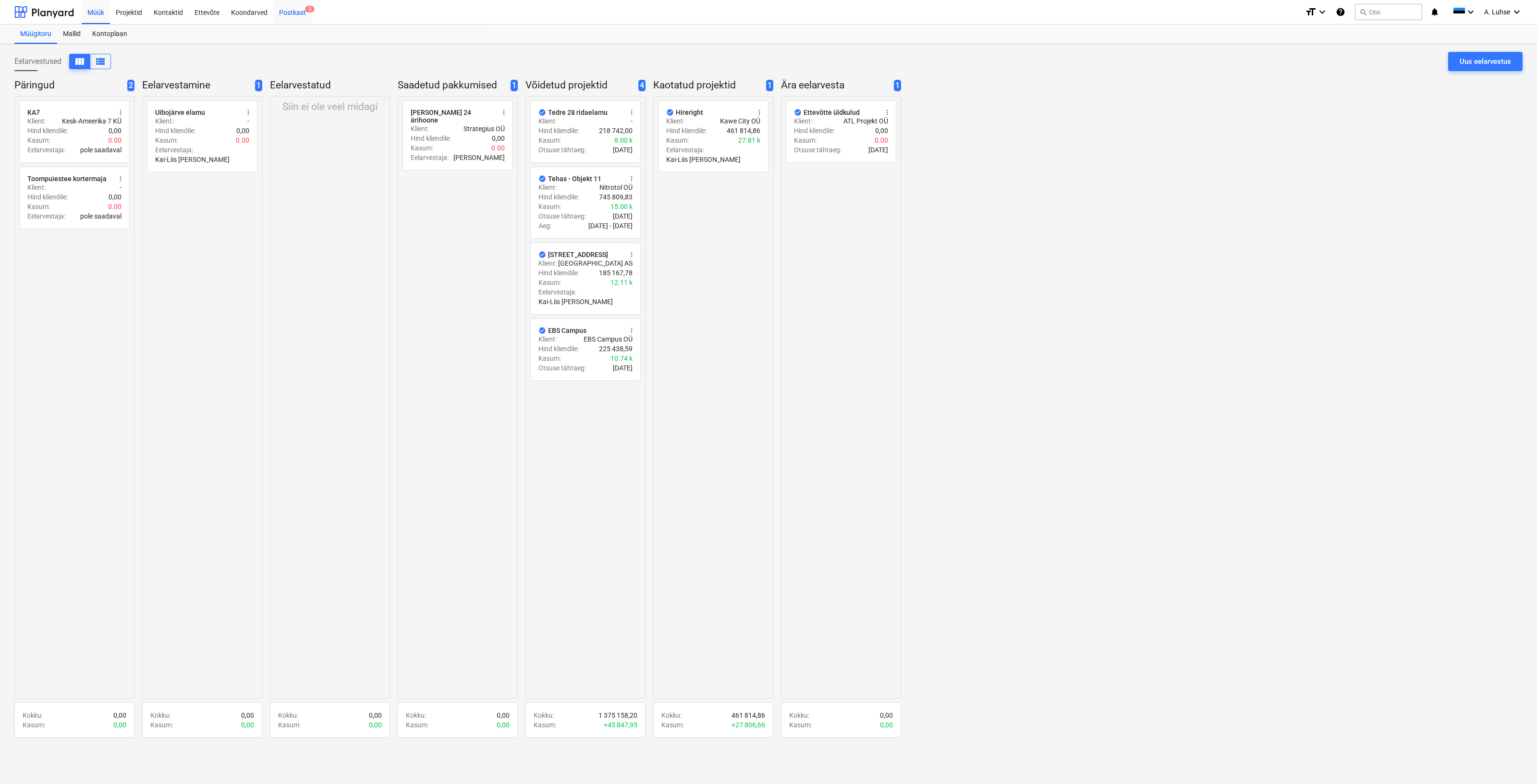
click at [279, 21] on div "Postkast 3" at bounding box center [292, 11] width 38 height 24
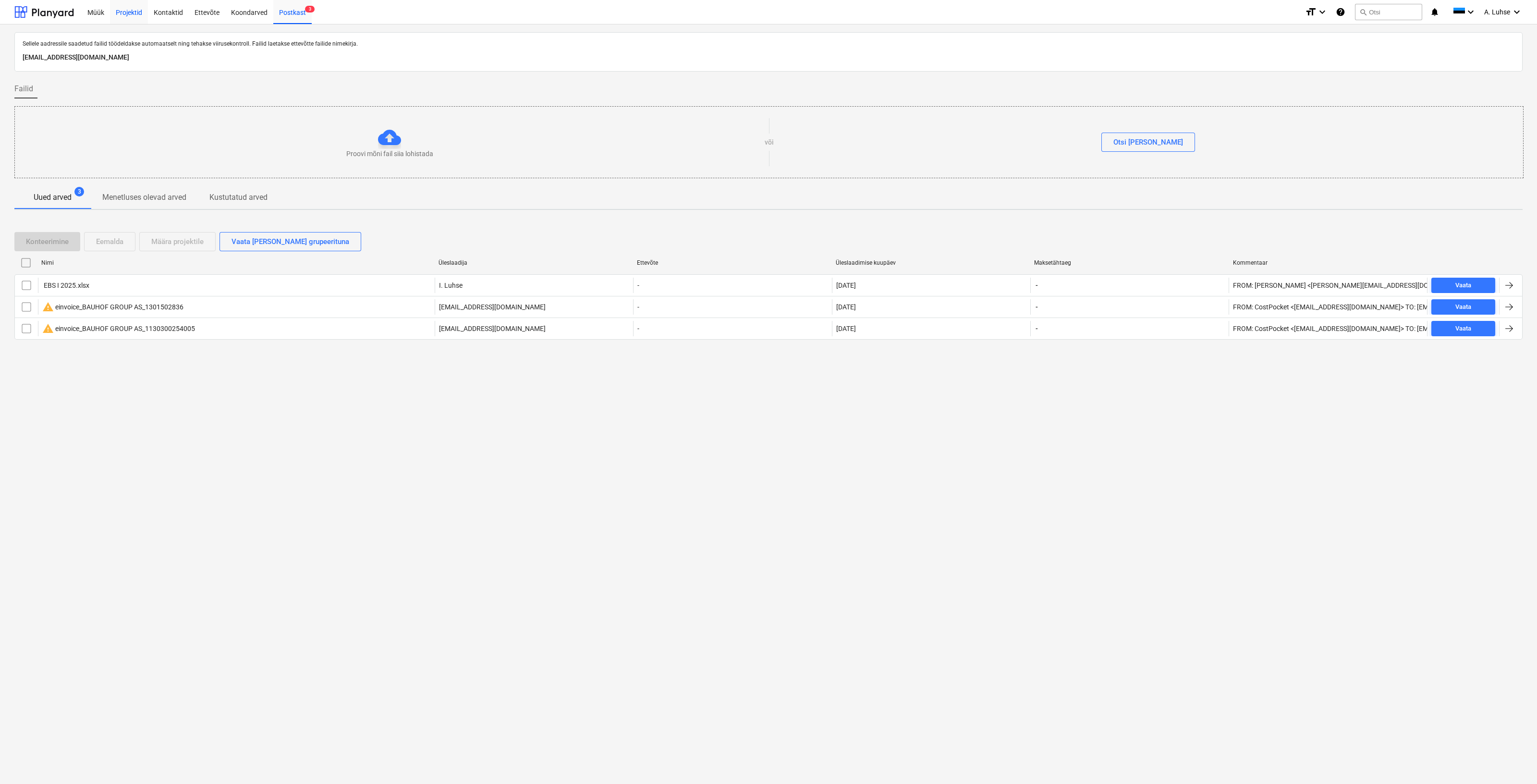
click at [140, 8] on div "Projektid" at bounding box center [129, 11] width 38 height 24
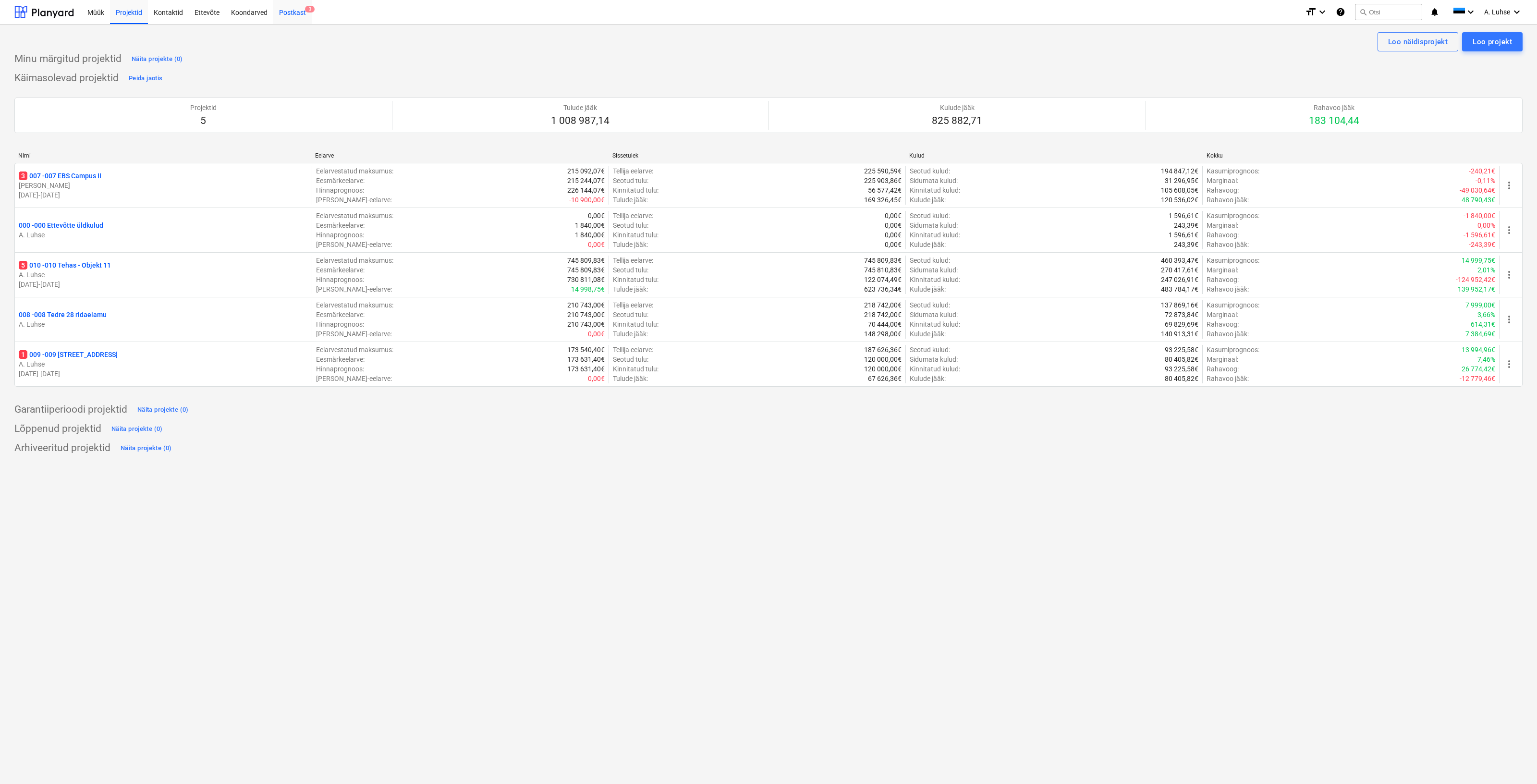
click at [290, 7] on div "Postkast 3" at bounding box center [292, 11] width 38 height 24
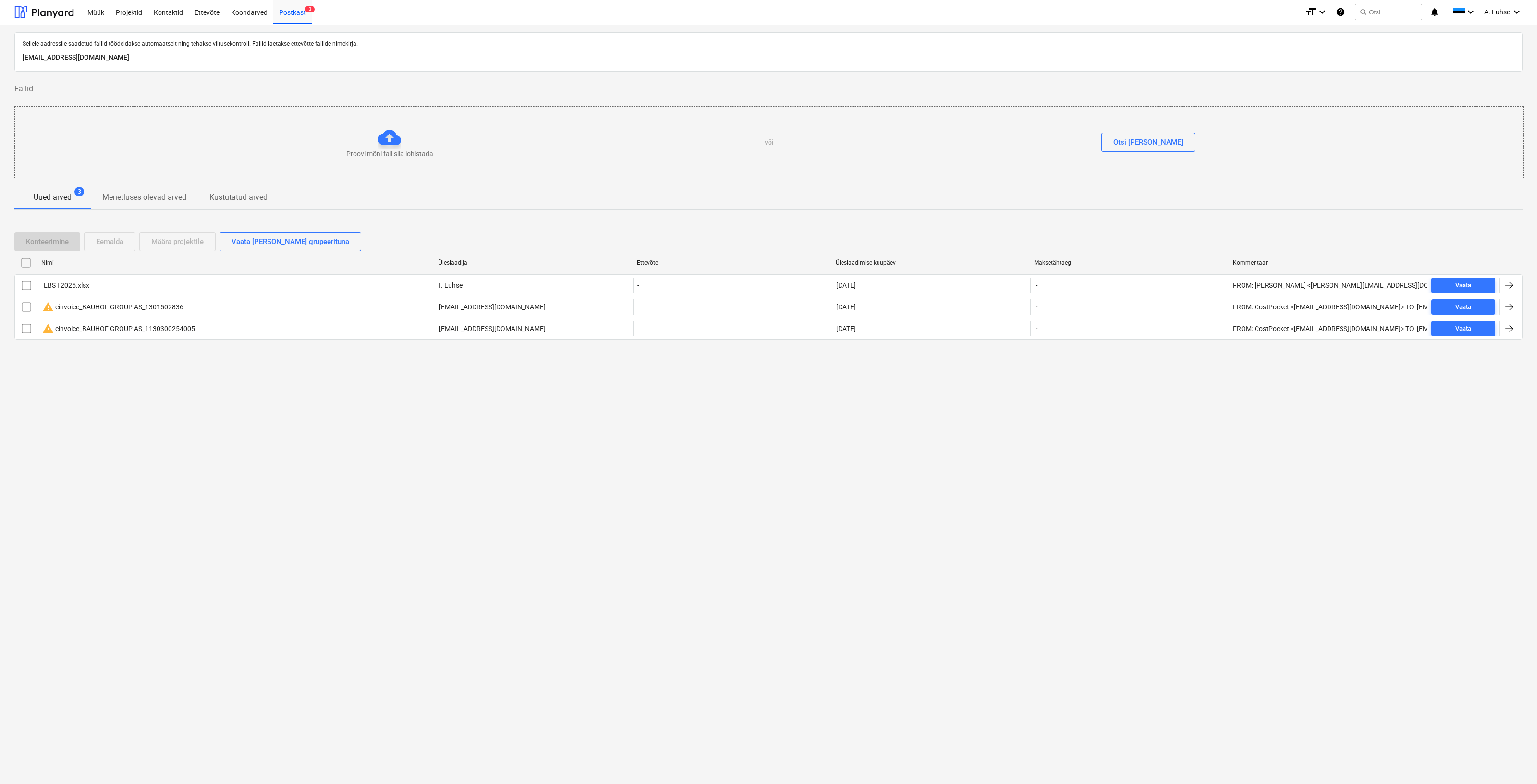
click at [464, 481] on div "Sellele aadressile saadetud failid töödeldakse automaatselt ning tehakse viirus…" at bounding box center [768, 403] width 1537 height 759
click at [305, 15] on div "Postkast 3" at bounding box center [292, 11] width 38 height 24
click at [253, 9] on div "Koondarved" at bounding box center [249, 11] width 48 height 24
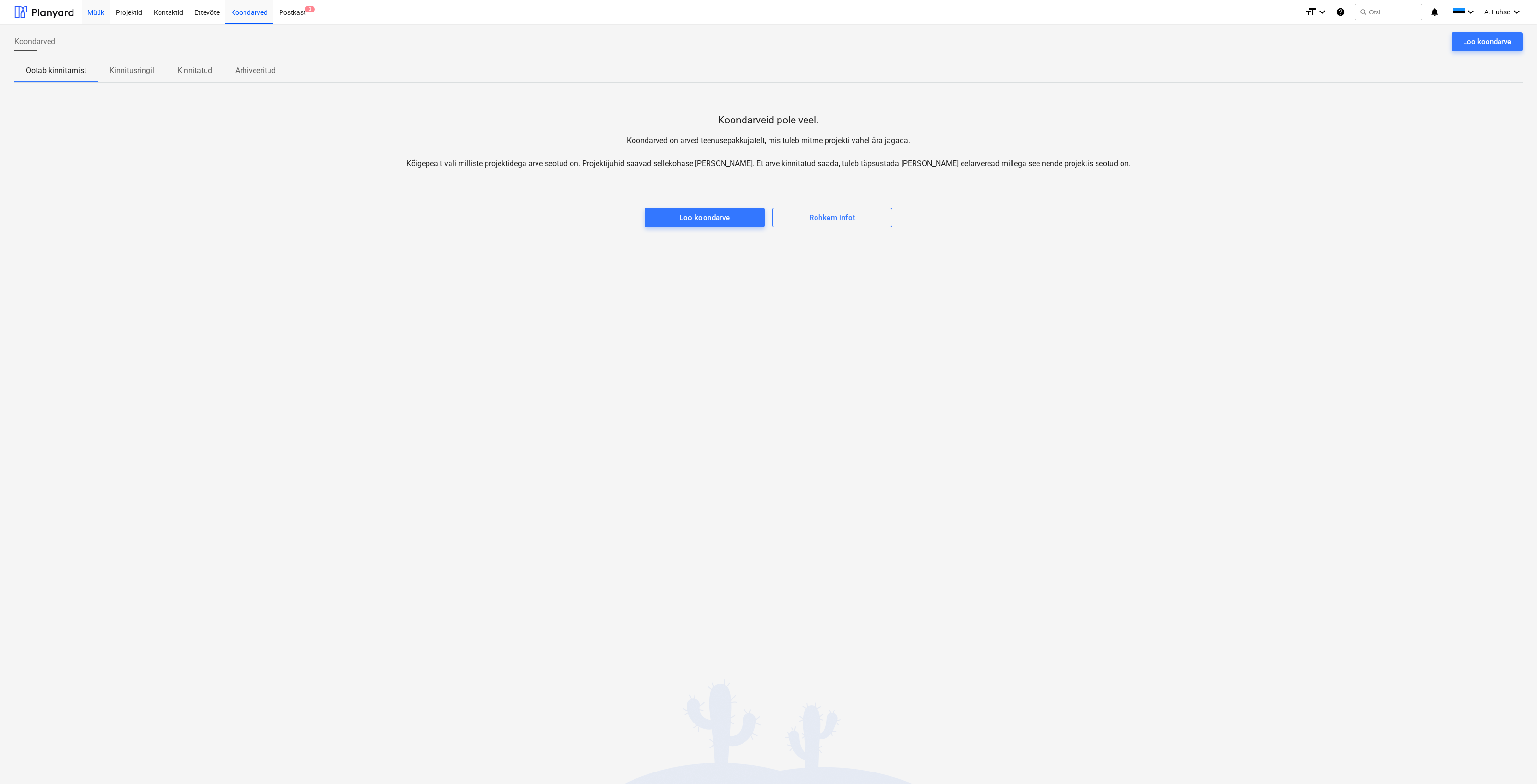
click at [101, 15] on div "Müük" at bounding box center [95, 11] width 29 height 24
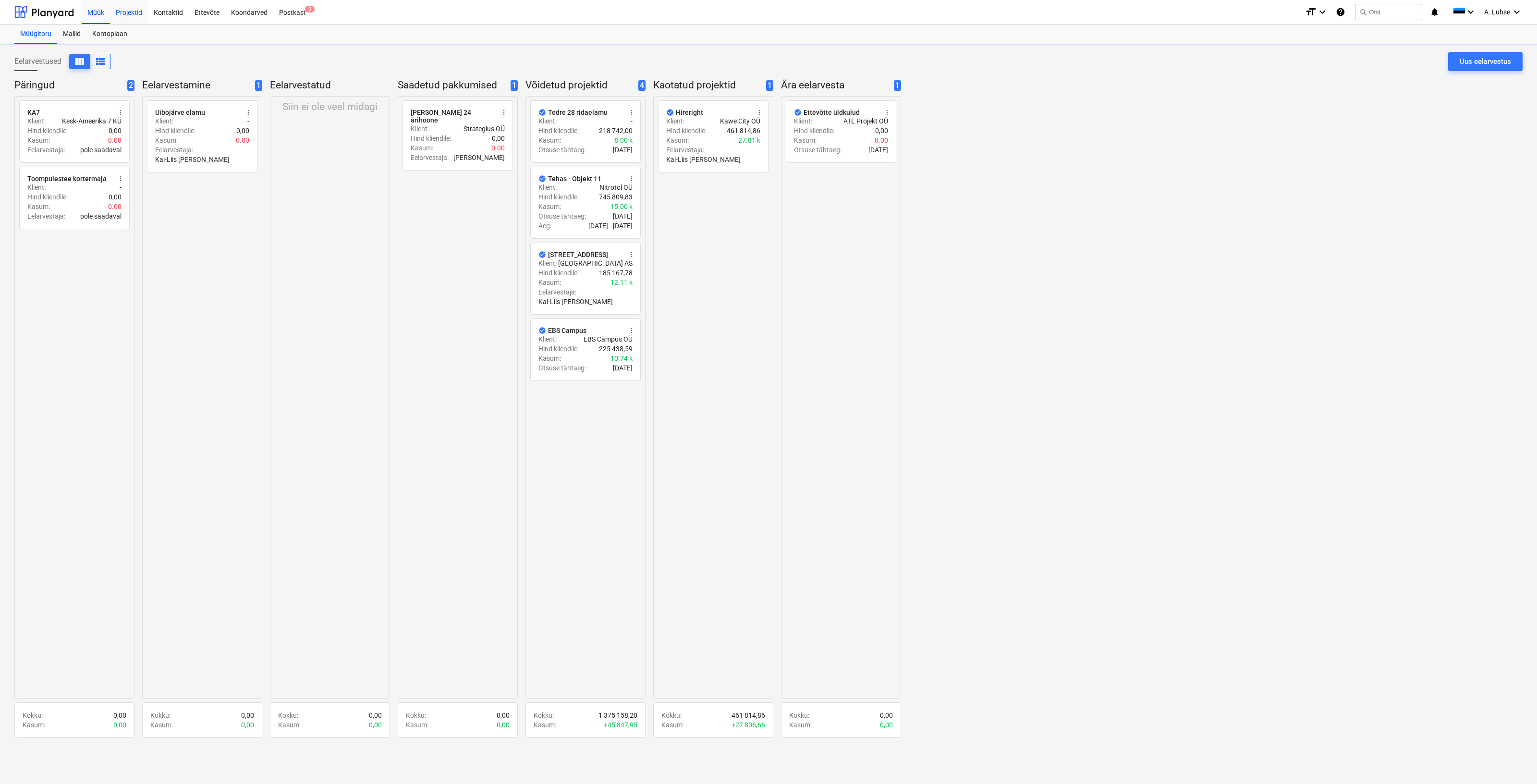
click at [142, 12] on div "Projektid" at bounding box center [129, 11] width 38 height 24
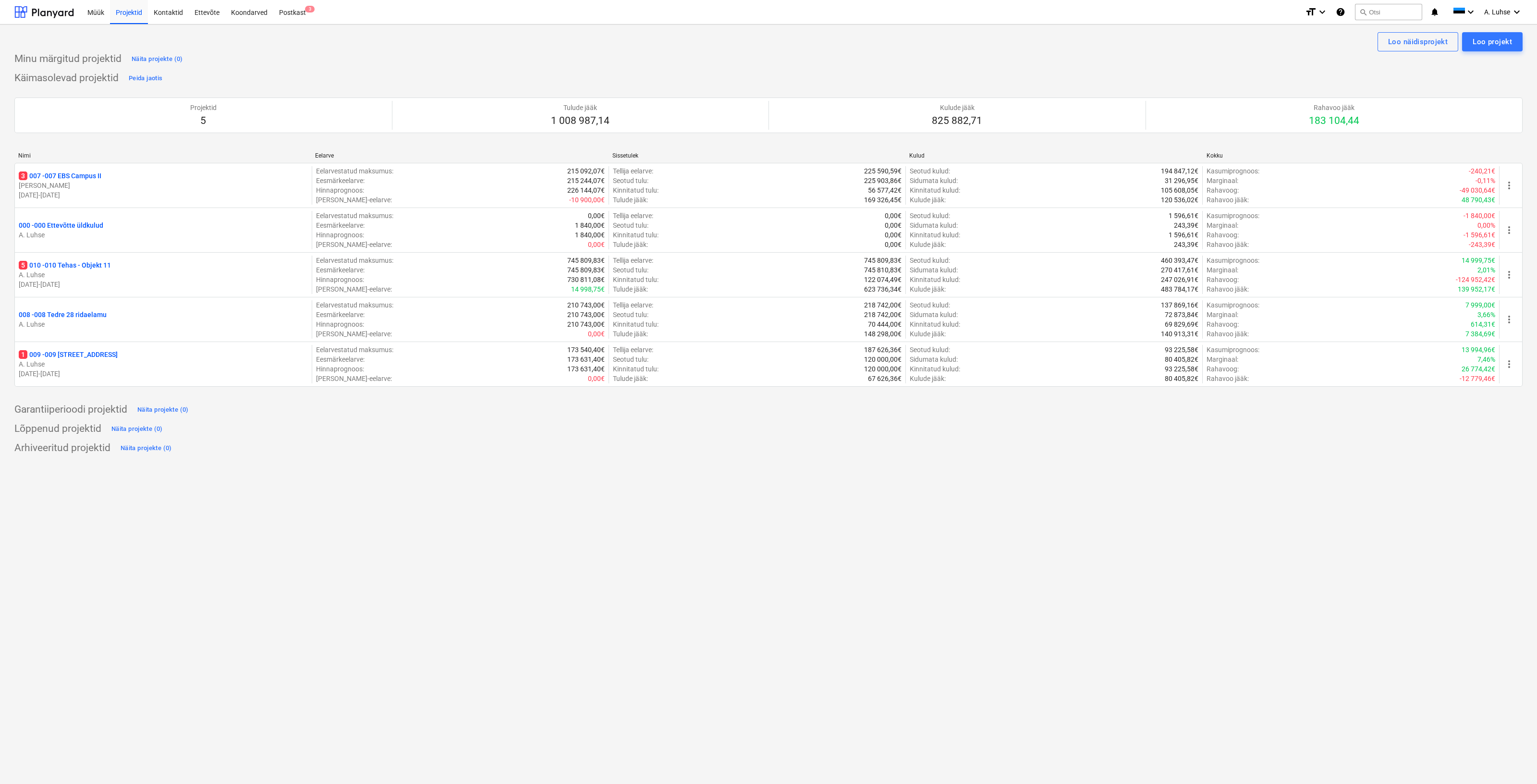
click at [375, 64] on div "Minu märgitud projektid Näita projekte (0)" at bounding box center [769, 59] width 1508 height 15
click at [715, 443] on div "Arhiveeritud projektid Näita projekte (0)" at bounding box center [769, 448] width 1508 height 15
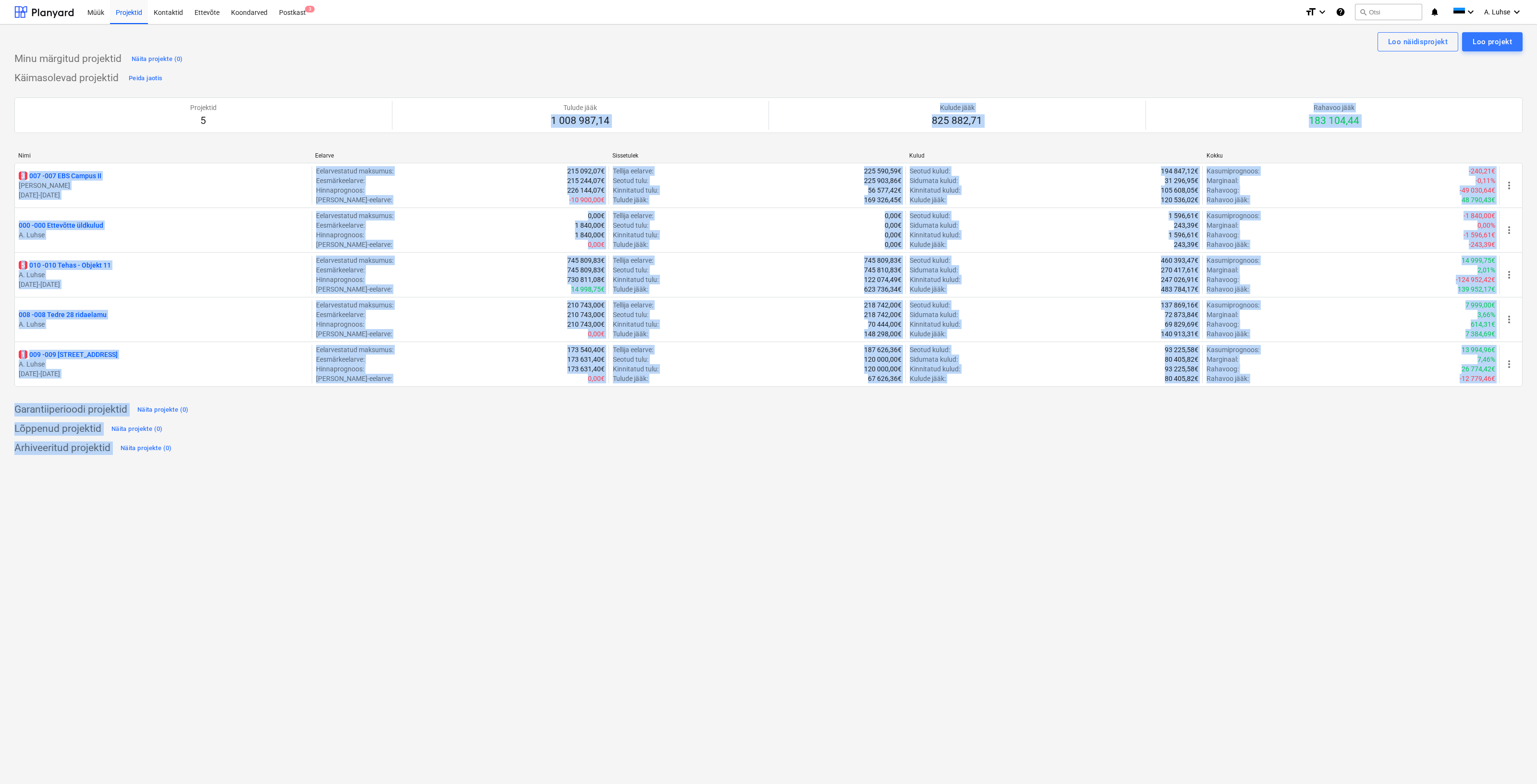
drag, startPoint x: 767, startPoint y: 470, endPoint x: 670, endPoint y: 91, distance: 391.2
click at [670, 92] on div "Loo näidisprojekt Loo projekt Minu märgitud projektid Näita projekte (0) Käimas…" at bounding box center [768, 403] width 1537 height 759
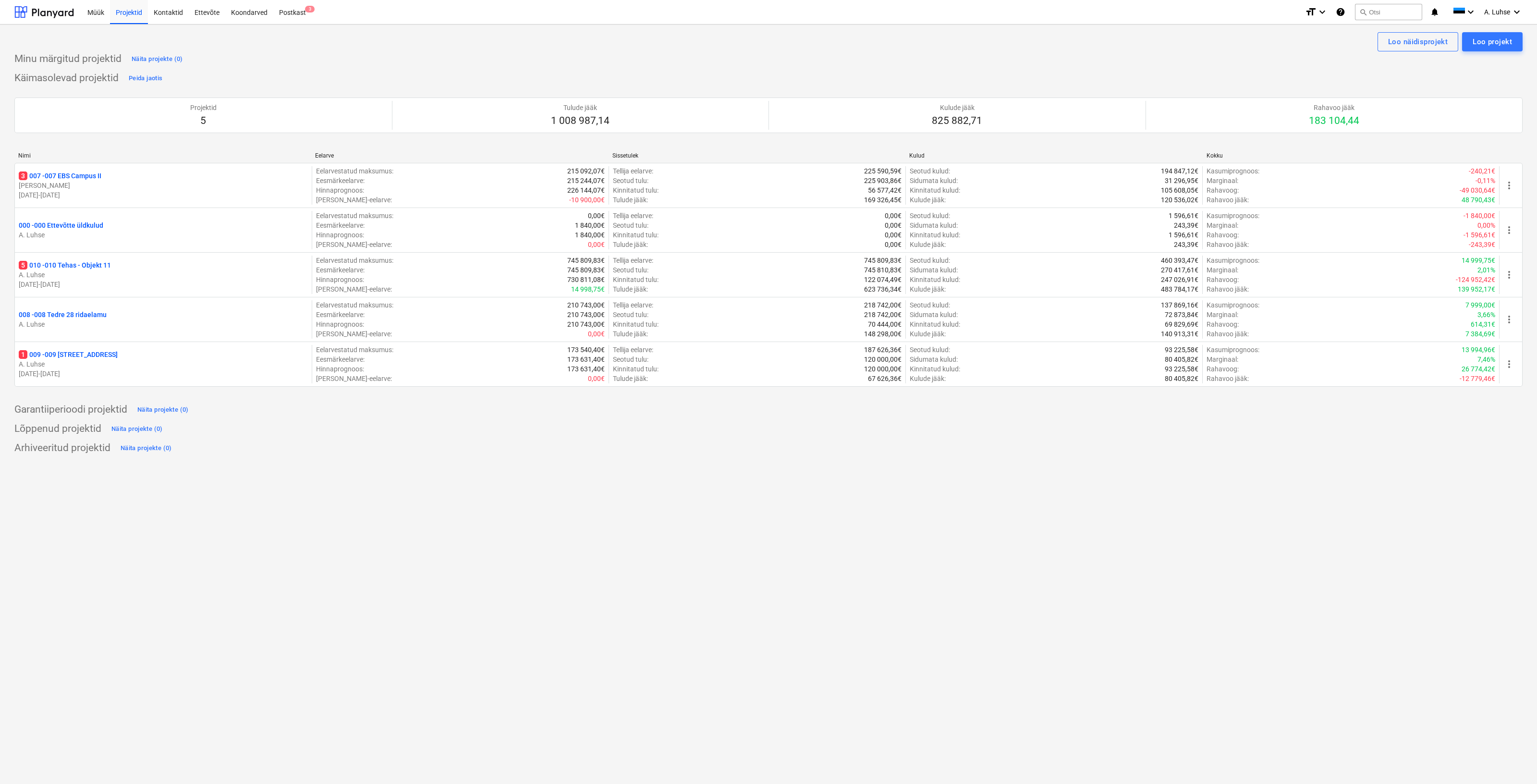
click at [670, 88] on div "Projektid 5 Tulude jääk 1 008 987,14 Kulude jääk 825 882,71 Rahavoo jääk 183 10…" at bounding box center [769, 115] width 1508 height 59
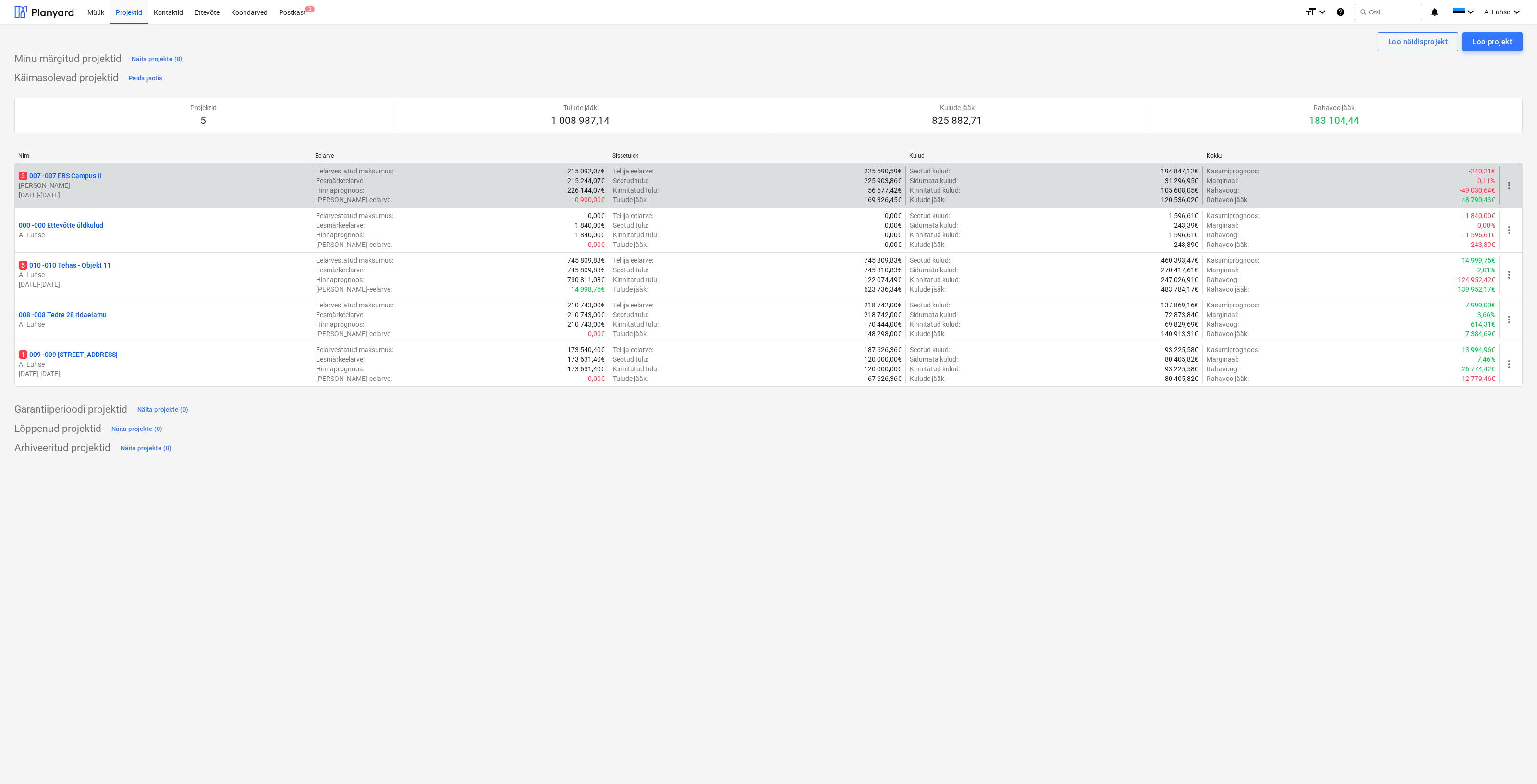
click at [83, 178] on p "3 007 - 007 EBS Campus II" at bounding box center [60, 176] width 83 height 10
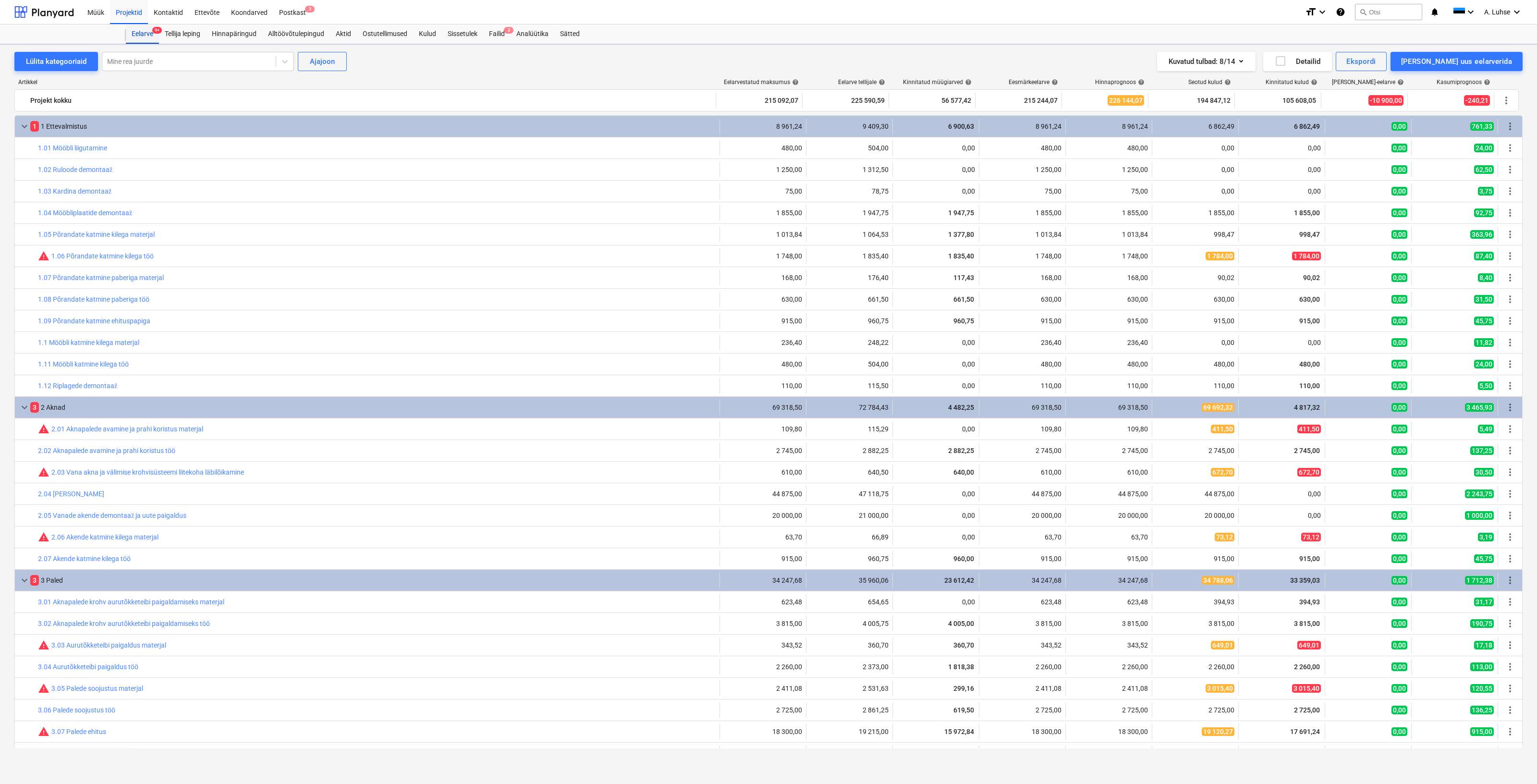
click at [151, 32] on div "Eelarve 9+" at bounding box center [143, 34] width 33 height 19
click at [501, 34] on div "Failid 3" at bounding box center [496, 34] width 27 height 19
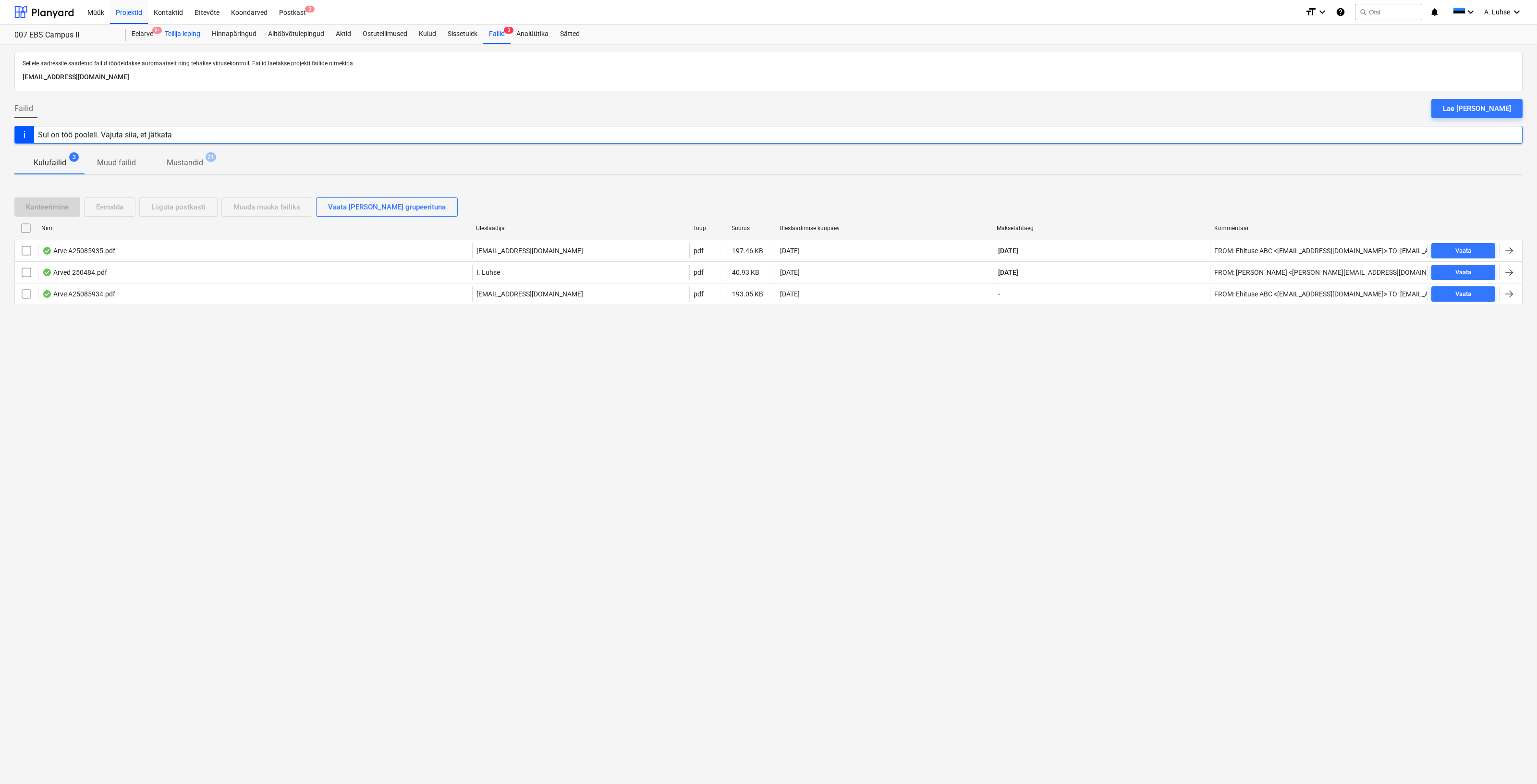
click at [185, 27] on div "Tellija leping" at bounding box center [183, 34] width 47 height 19
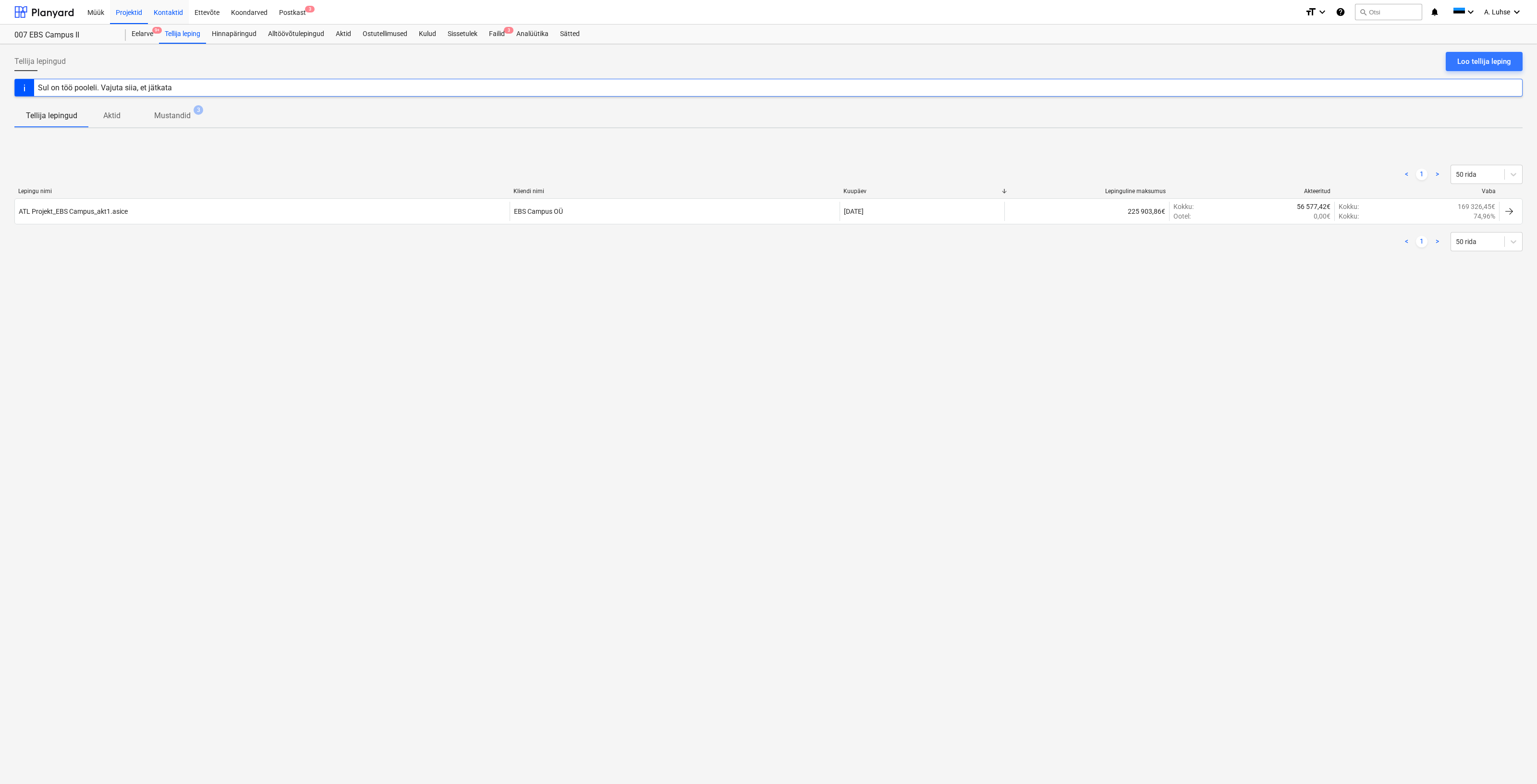
click at [167, 10] on div "Kontaktid" at bounding box center [168, 11] width 41 height 24
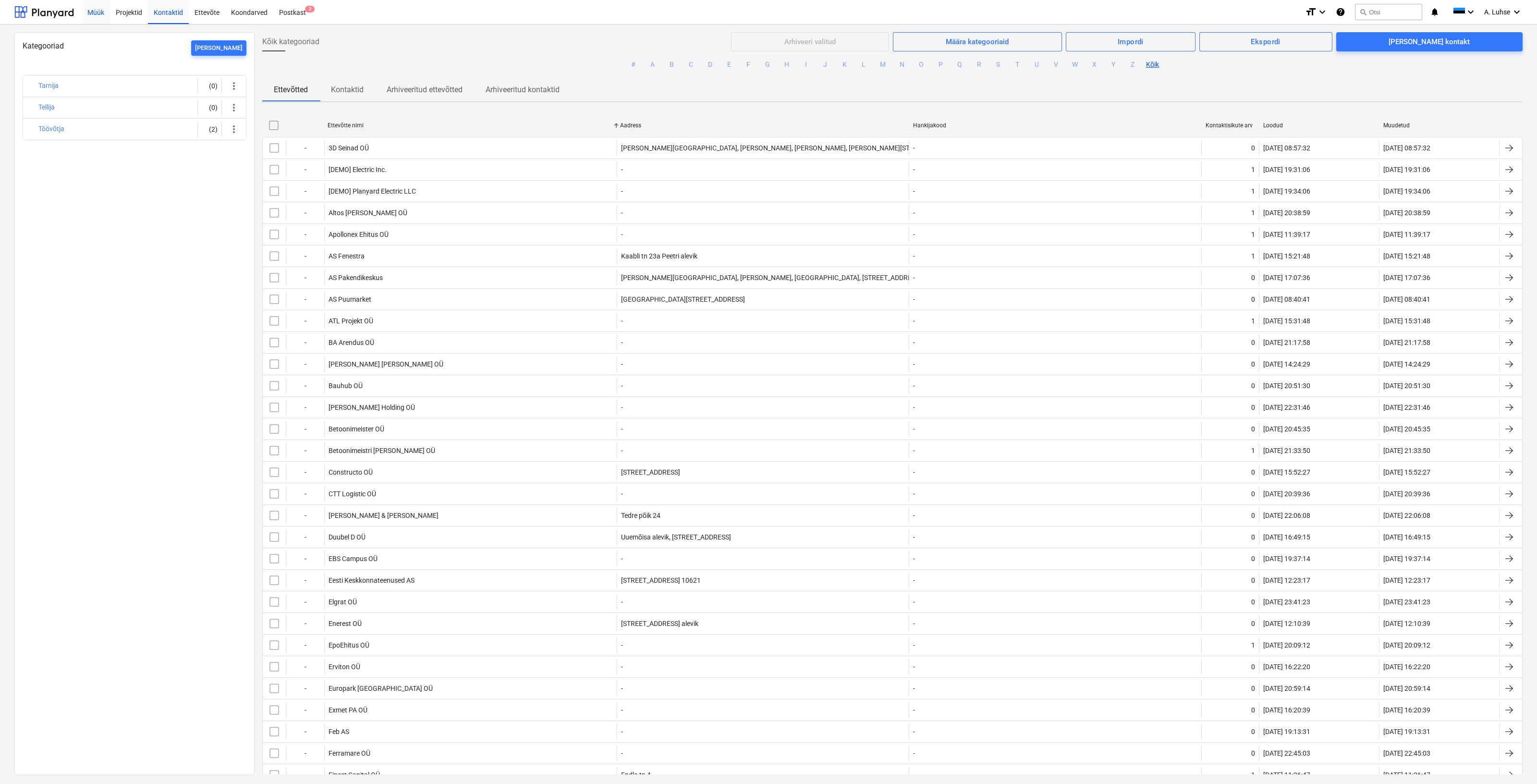
click at [109, 13] on div "Müük" at bounding box center [95, 11] width 29 height 24
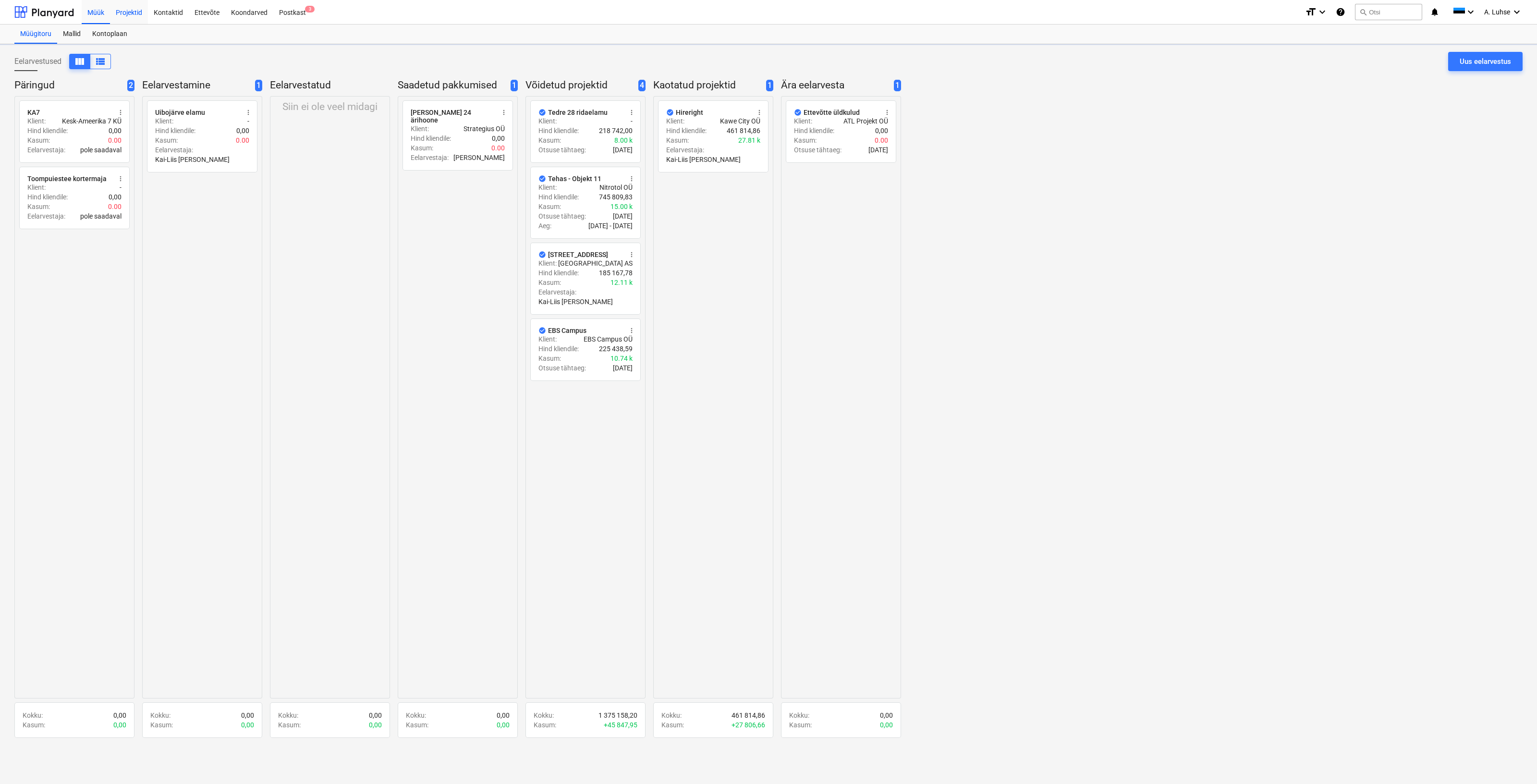
click at [142, 17] on div "Projektid" at bounding box center [129, 11] width 38 height 24
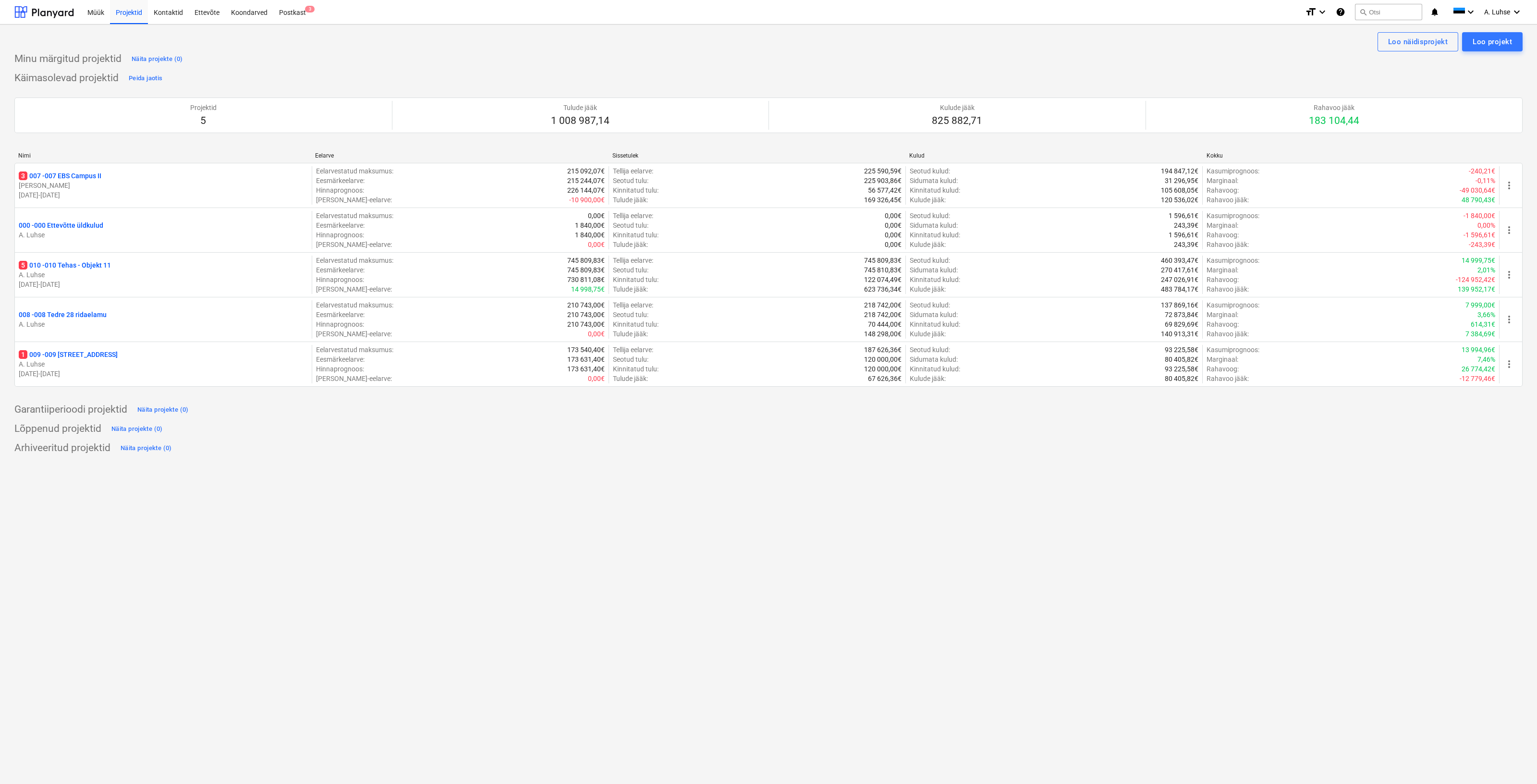
click at [306, 75] on div "Käimasolevad projektid Peida jaotis Projektid 5 Tulude jääk 1 008 987,14 Kulude…" at bounding box center [769, 234] width 1508 height 328
click at [33, 19] on div at bounding box center [45, 12] width 60 height 24
click at [337, 87] on div "Projektid 5 Tulude jääk 1 008 987,14 Kulude jääk 825 882,71 Rahavoo jääk 183 10…" at bounding box center [769, 115] width 1508 height 59
